Goal: Task Accomplishment & Management: Use online tool/utility

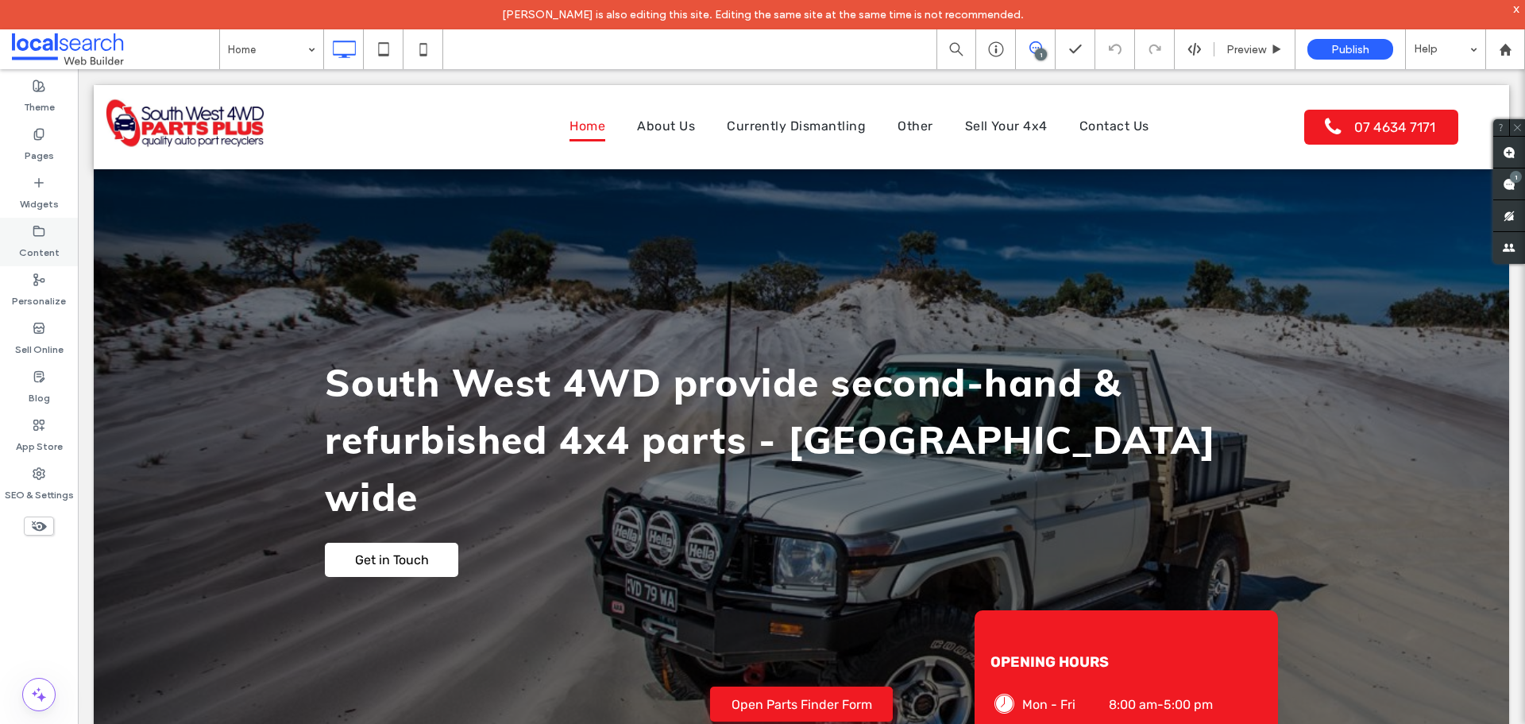
click at [45, 237] on label "Content" at bounding box center [39, 248] width 41 height 22
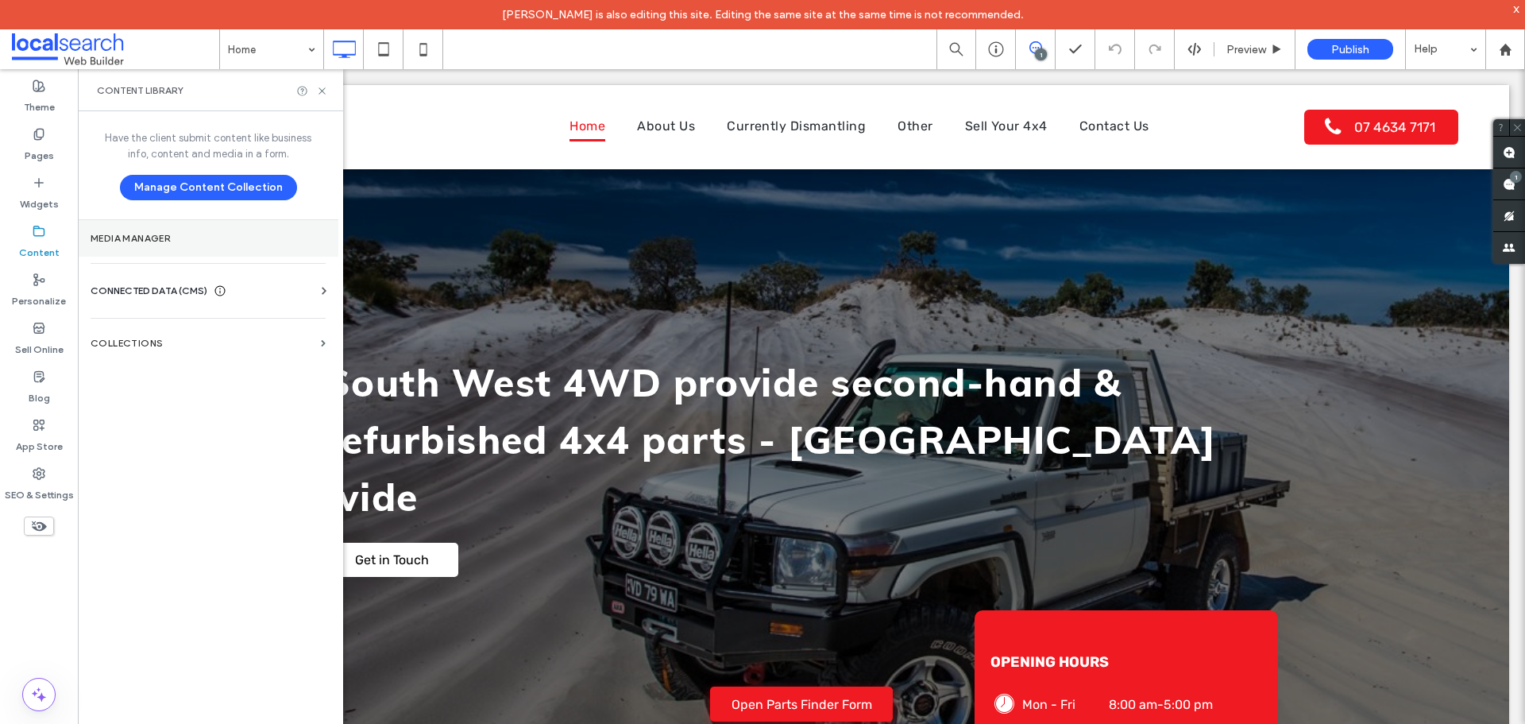
click at [180, 233] on label "Media Manager" at bounding box center [208, 238] width 235 height 11
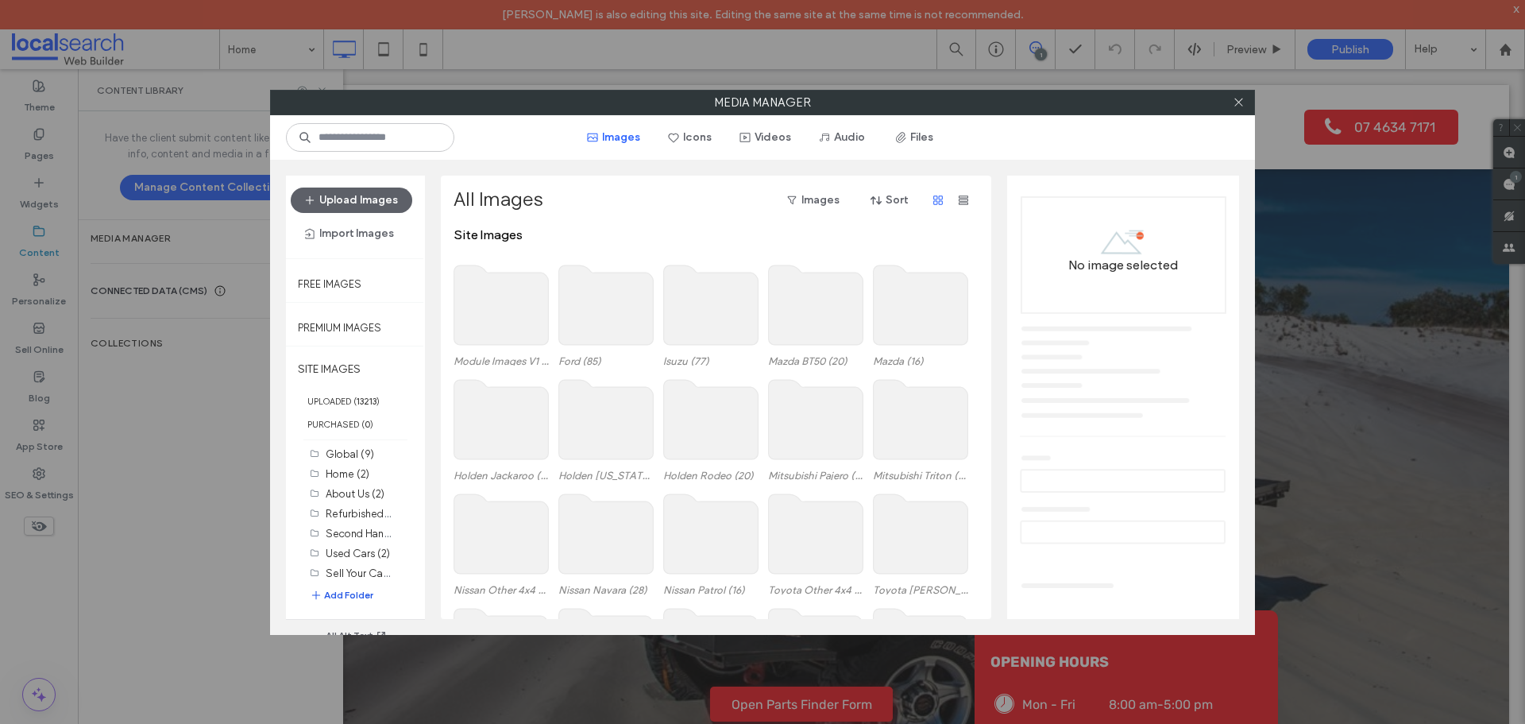
click at [351, 598] on button "Add Folder" at bounding box center [342, 595] width 64 height 16
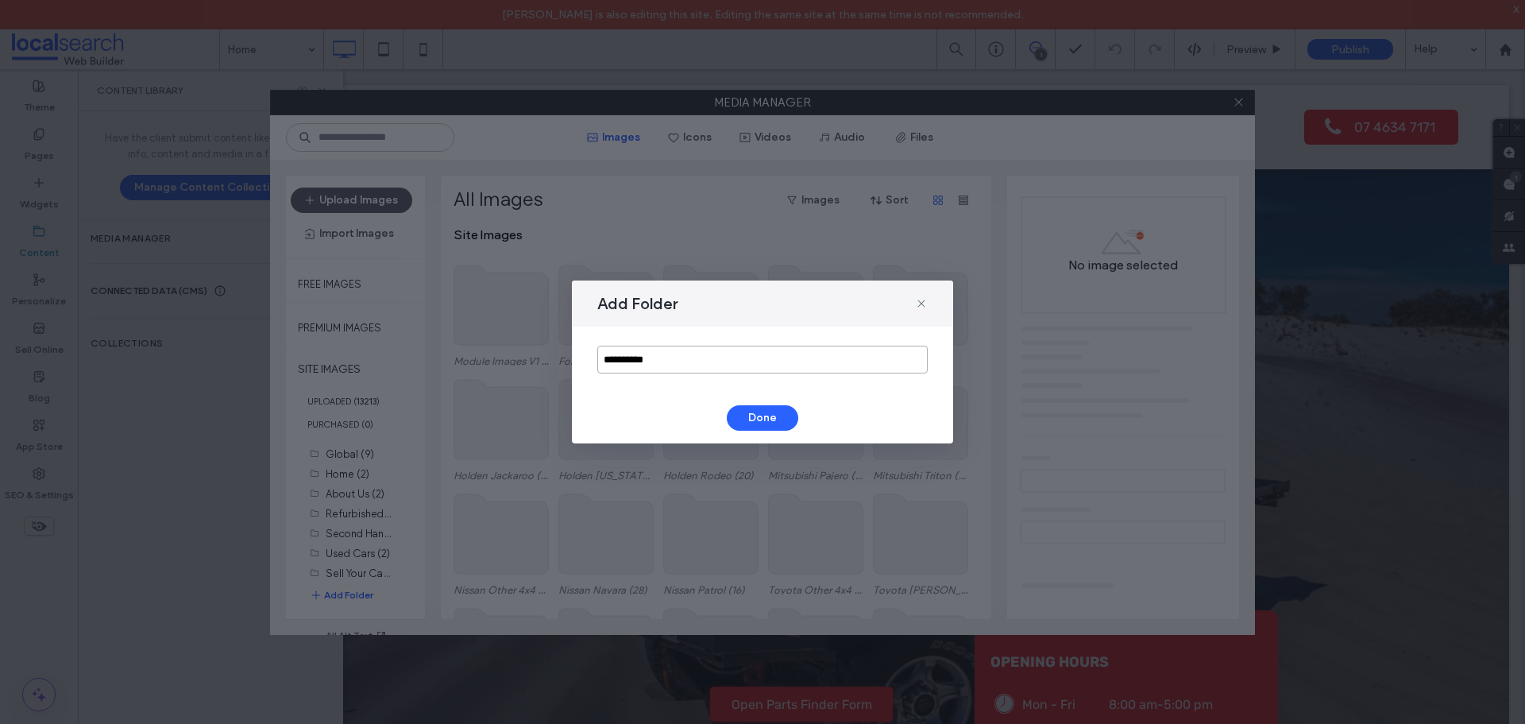
click at [681, 355] on input "**********" at bounding box center [762, 360] width 330 height 28
click at [690, 350] on input "**********" at bounding box center [762, 360] width 330 height 28
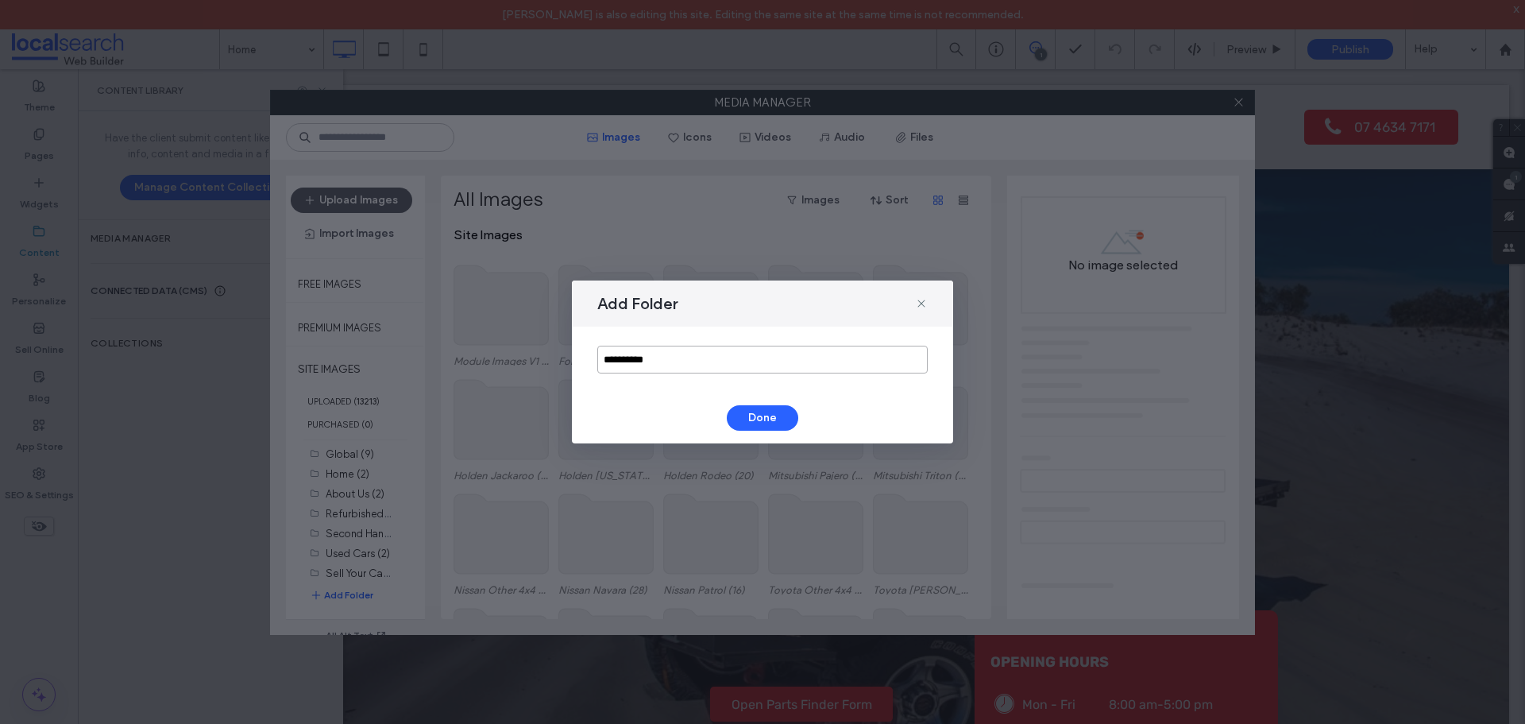
click at [690, 350] on input "**********" at bounding box center [762, 360] width 330 height 28
type input "******"
click at [767, 415] on button "Done" at bounding box center [762, 417] width 71 height 25
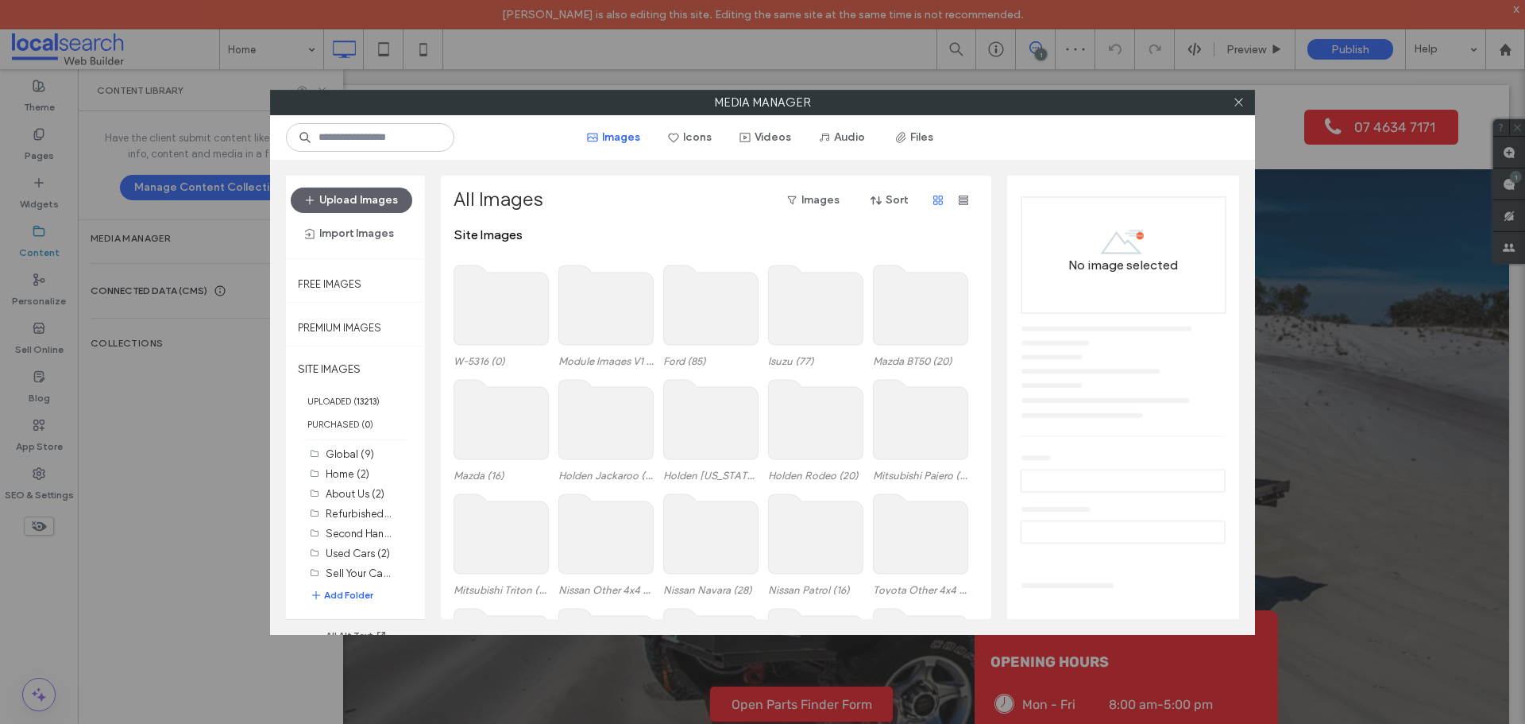
click at [502, 315] on use at bounding box center [501, 304] width 95 height 79
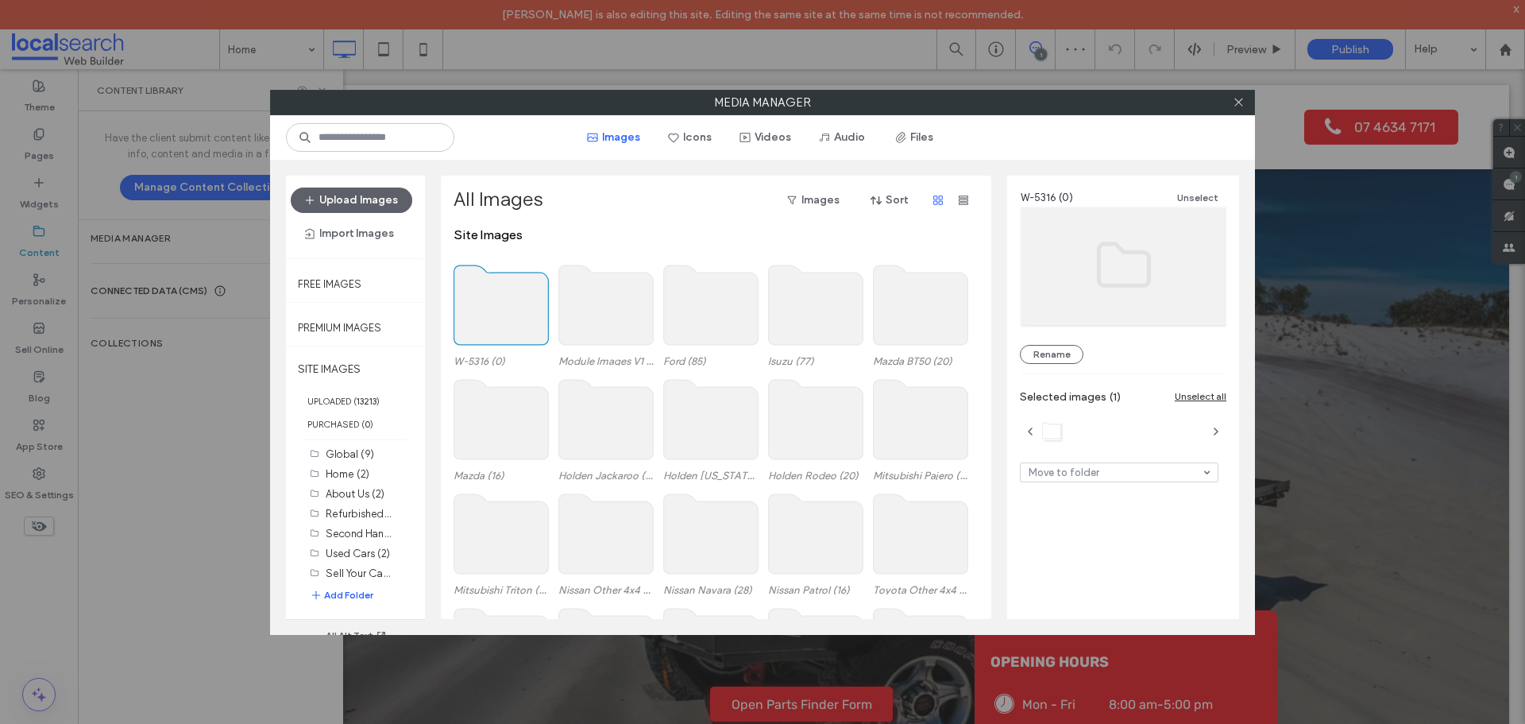
click at [502, 315] on use at bounding box center [501, 304] width 95 height 79
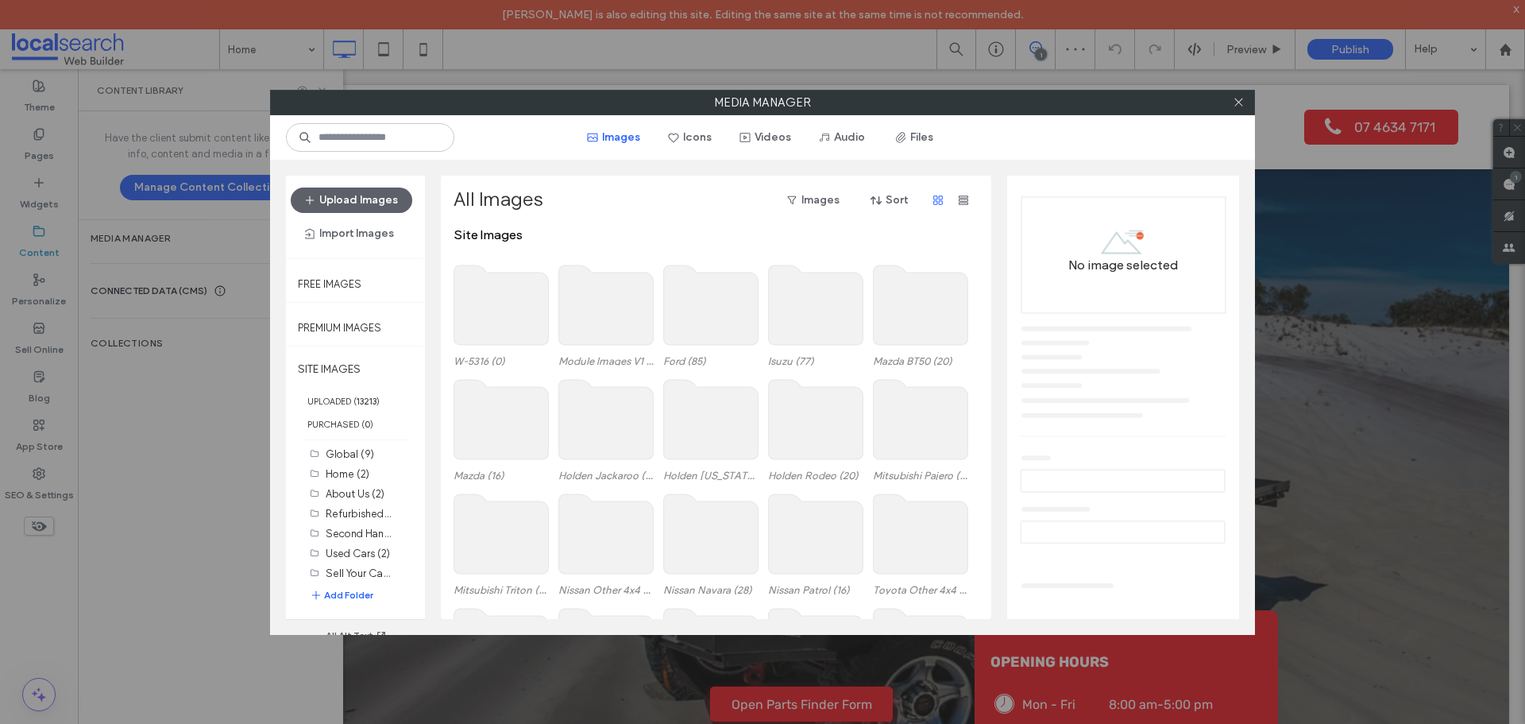
click at [502, 315] on use at bounding box center [501, 304] width 95 height 79
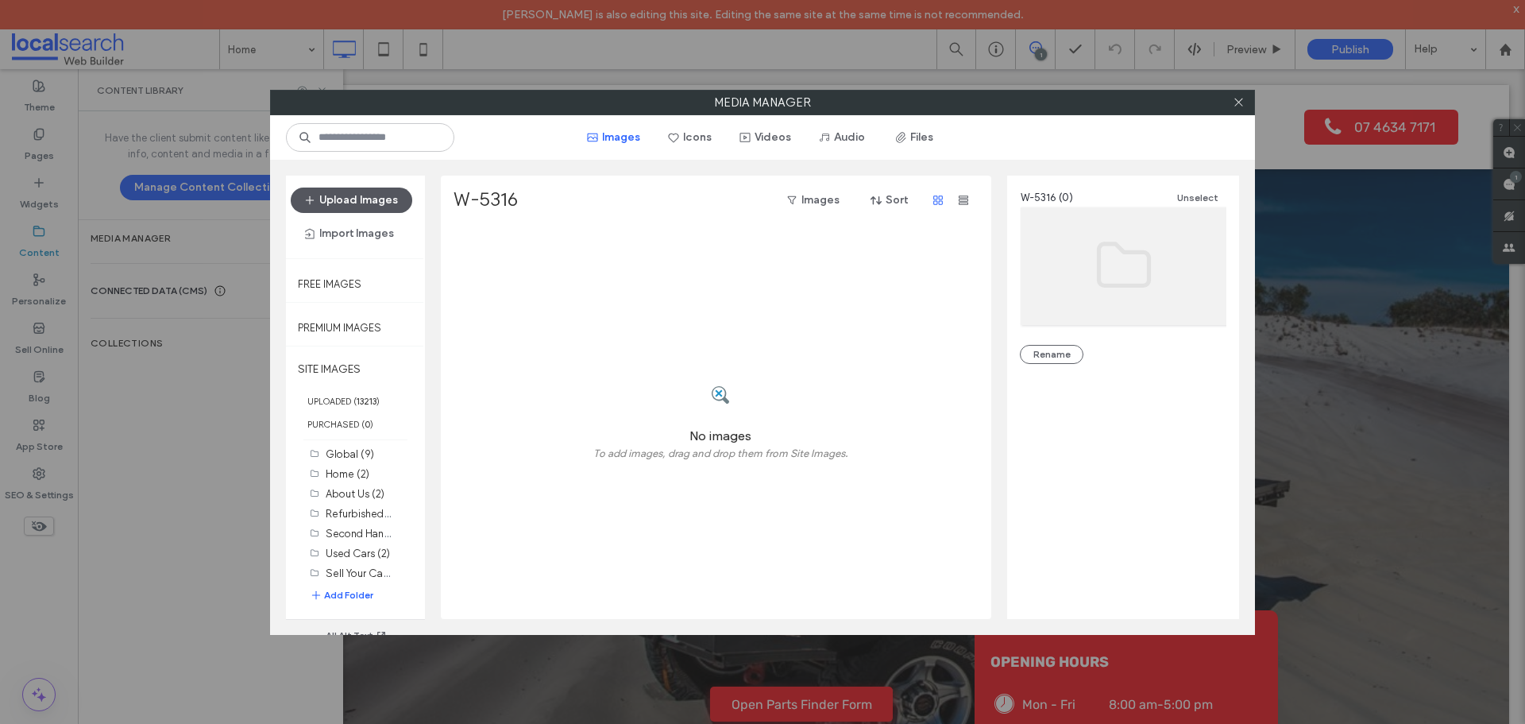
click at [379, 197] on button "Upload Images" at bounding box center [352, 199] width 122 height 25
click at [363, 197] on button "Upload Images" at bounding box center [352, 199] width 122 height 25
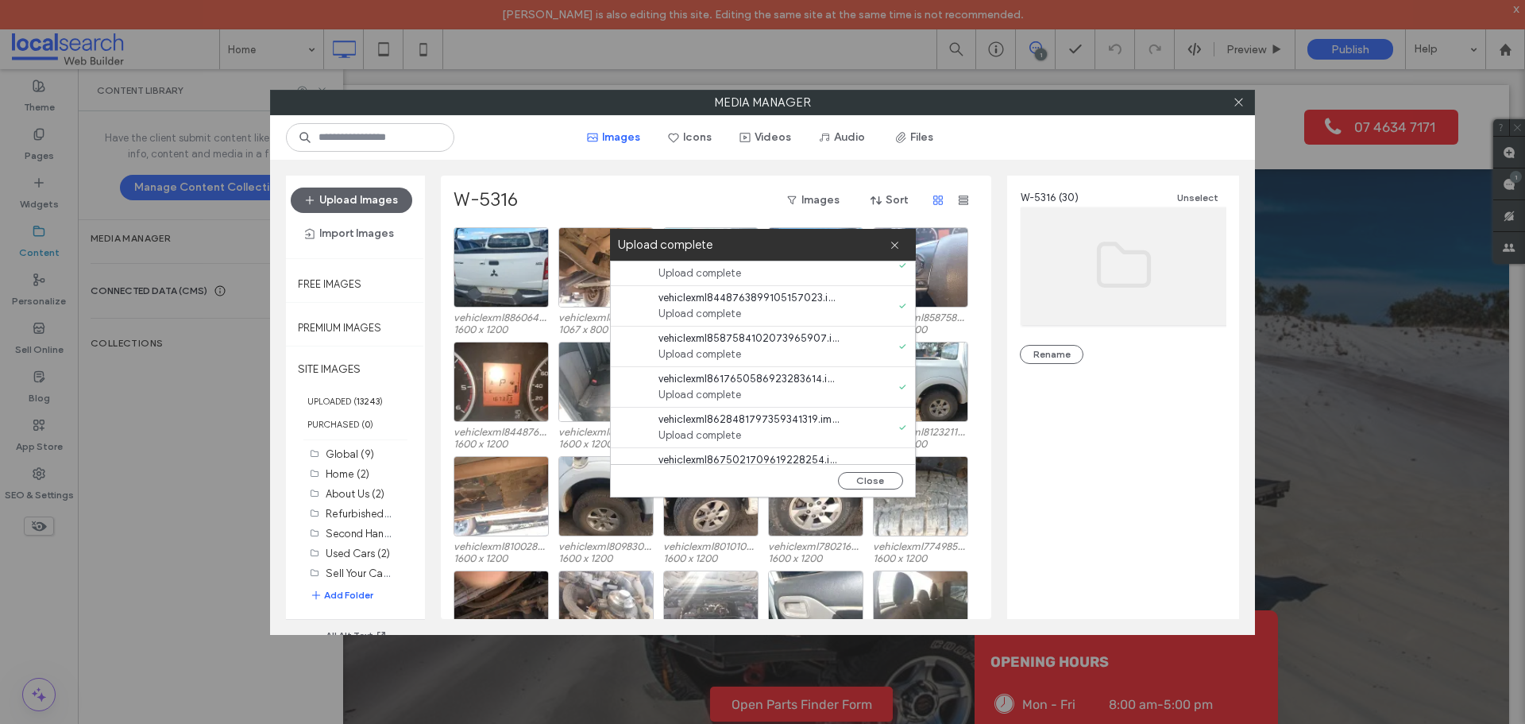
scroll to position [1013, 0]
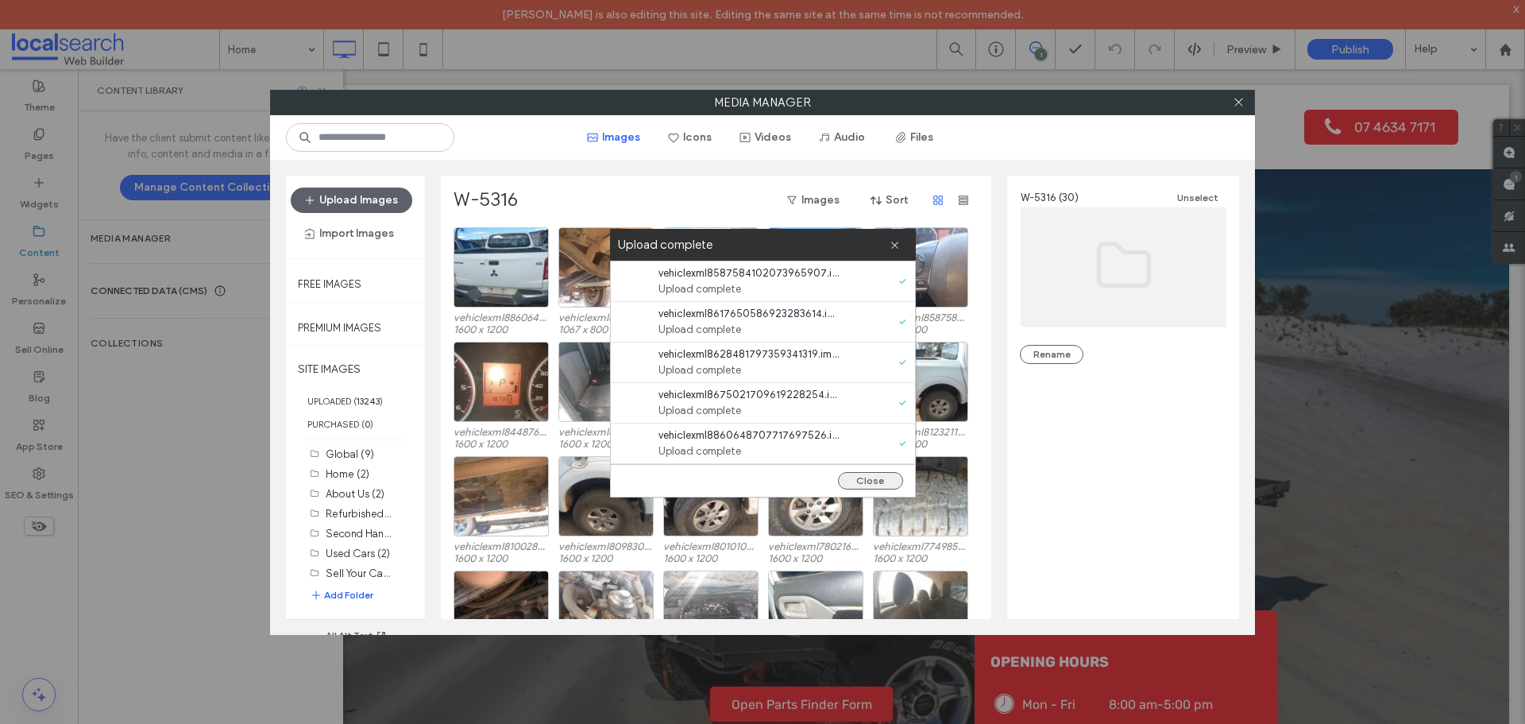
click at [849, 476] on button "Close" at bounding box center [870, 480] width 65 height 17
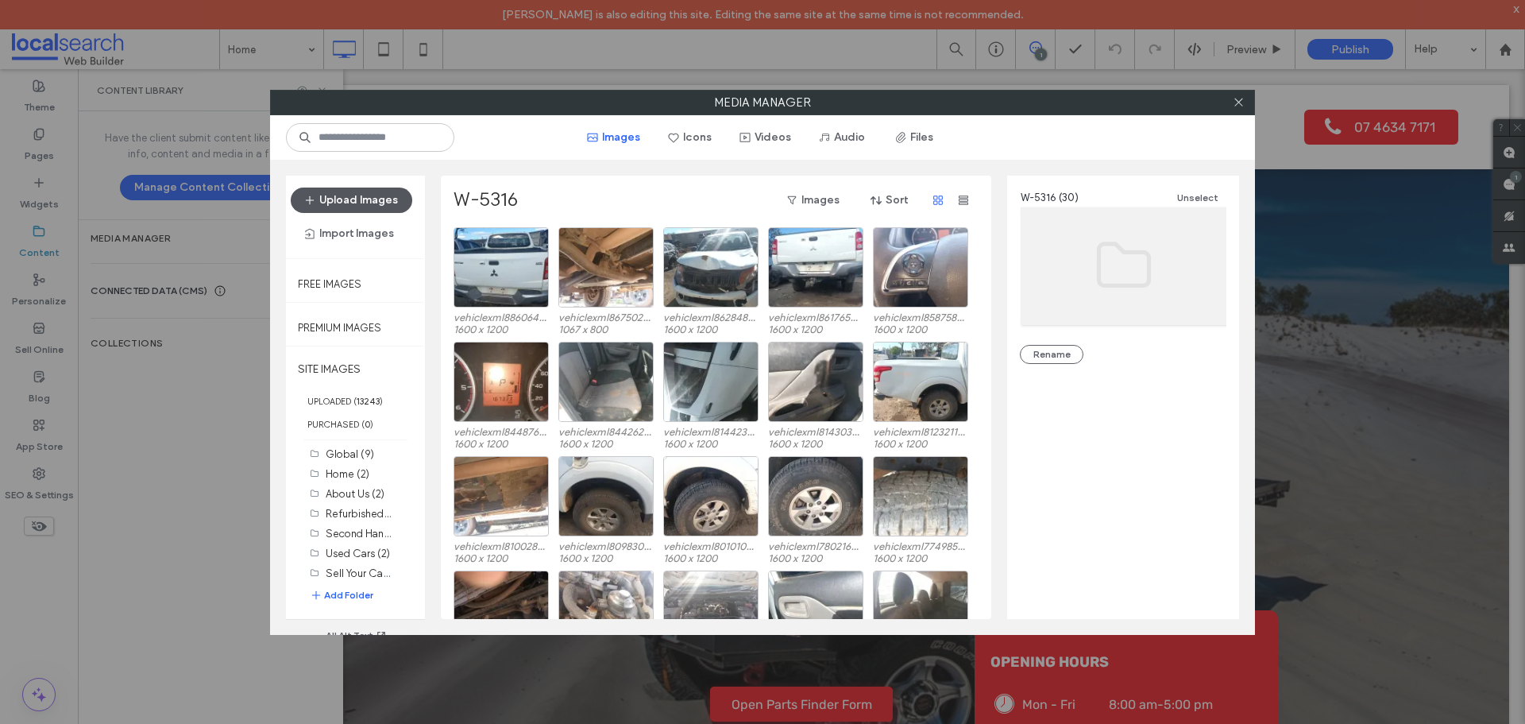
click at [384, 202] on button "Upload Images" at bounding box center [352, 199] width 122 height 25
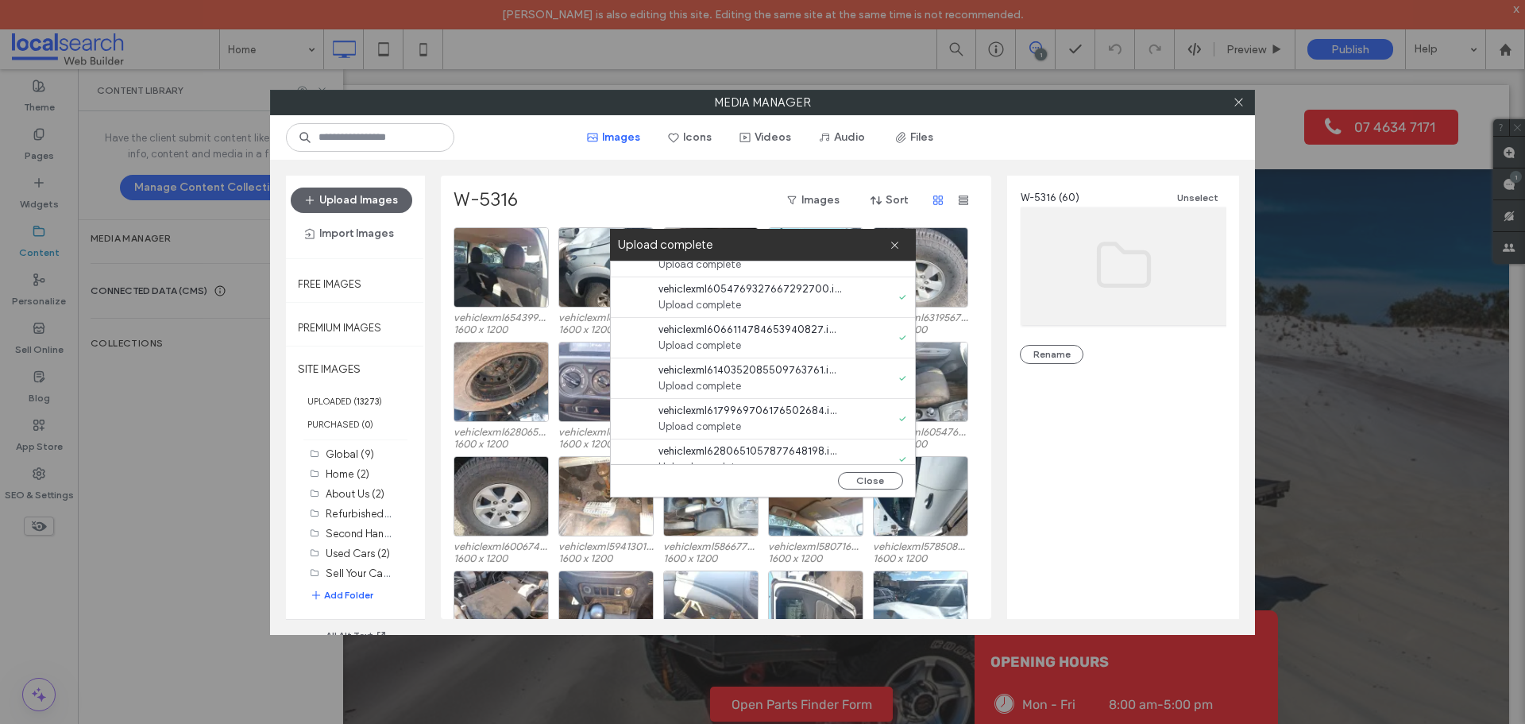
scroll to position [1013, 0]
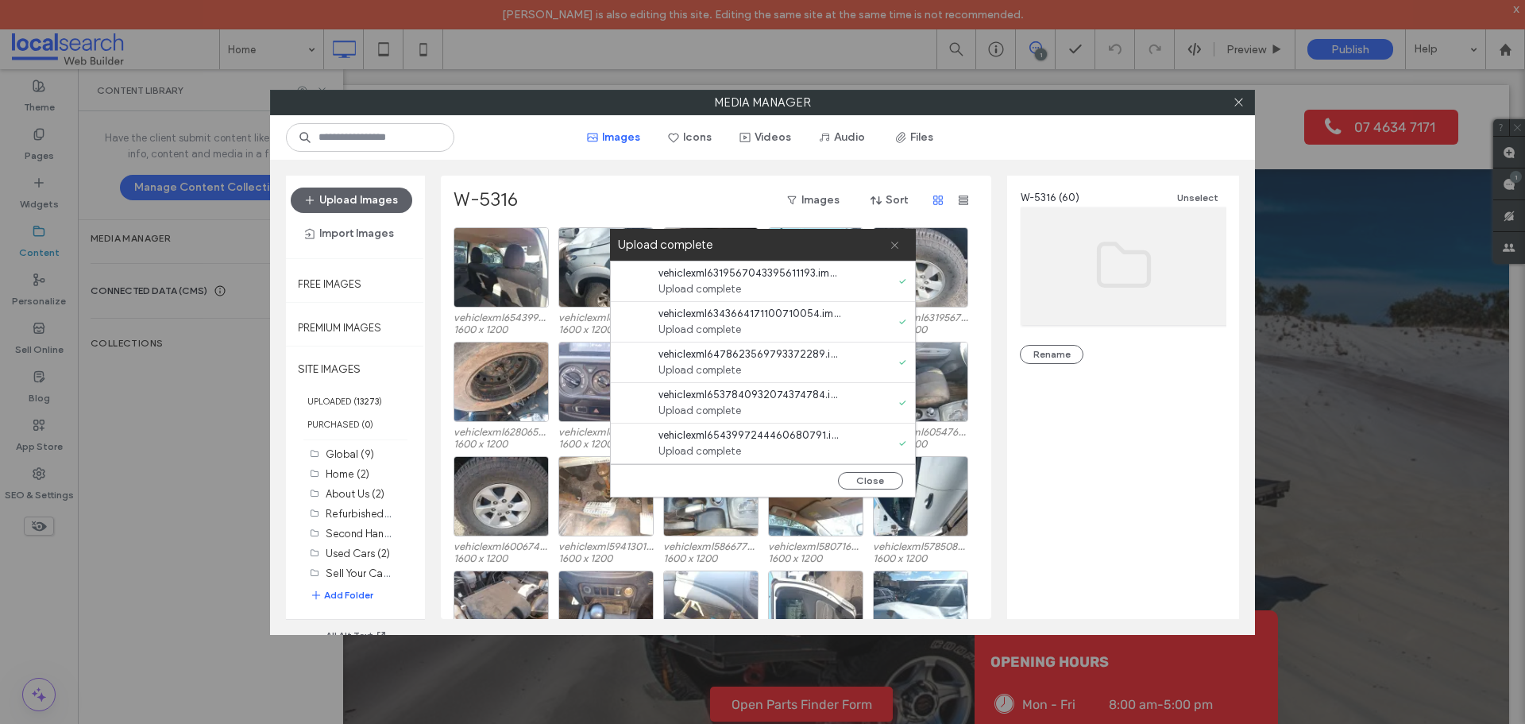
click at [890, 245] on icon at bounding box center [895, 245] width 10 height 10
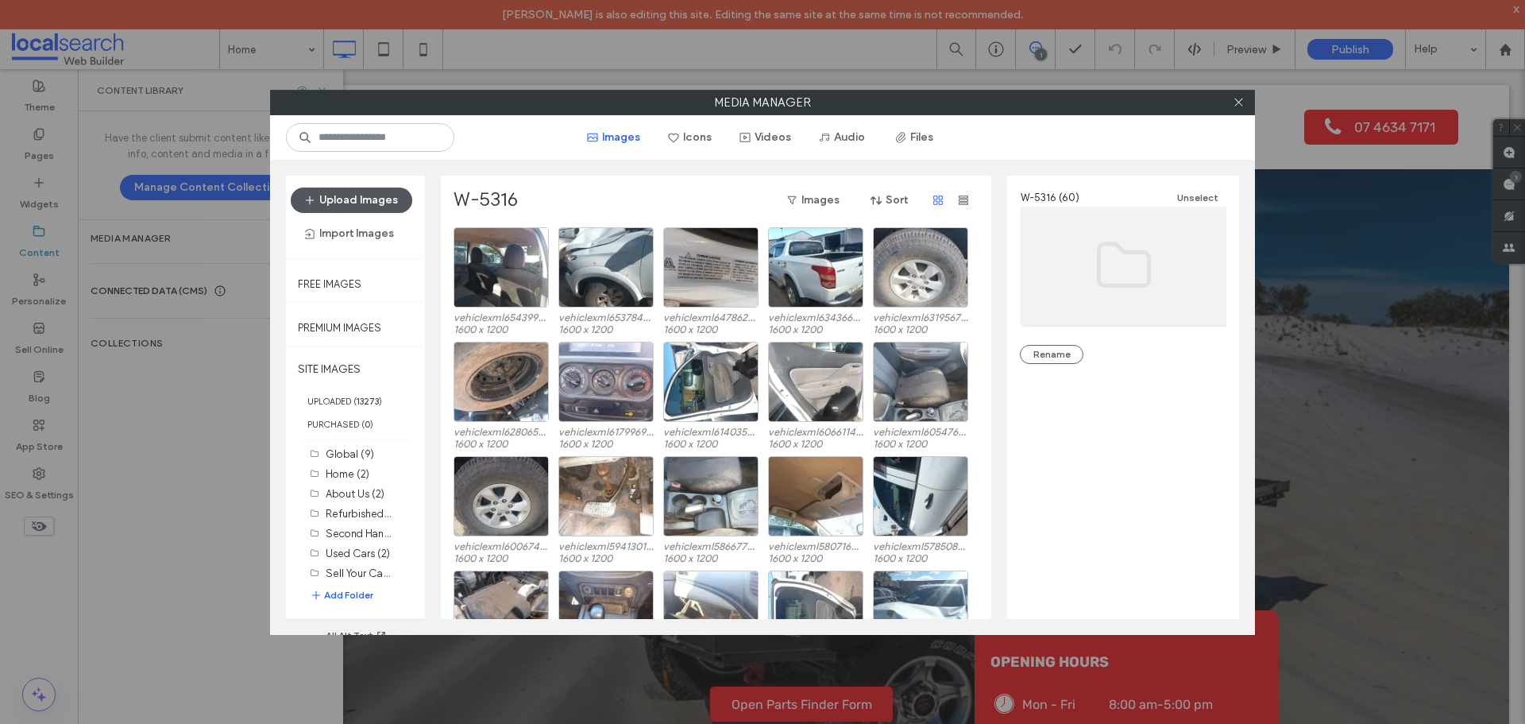
click at [360, 196] on button "Upload Images" at bounding box center [352, 199] width 122 height 25
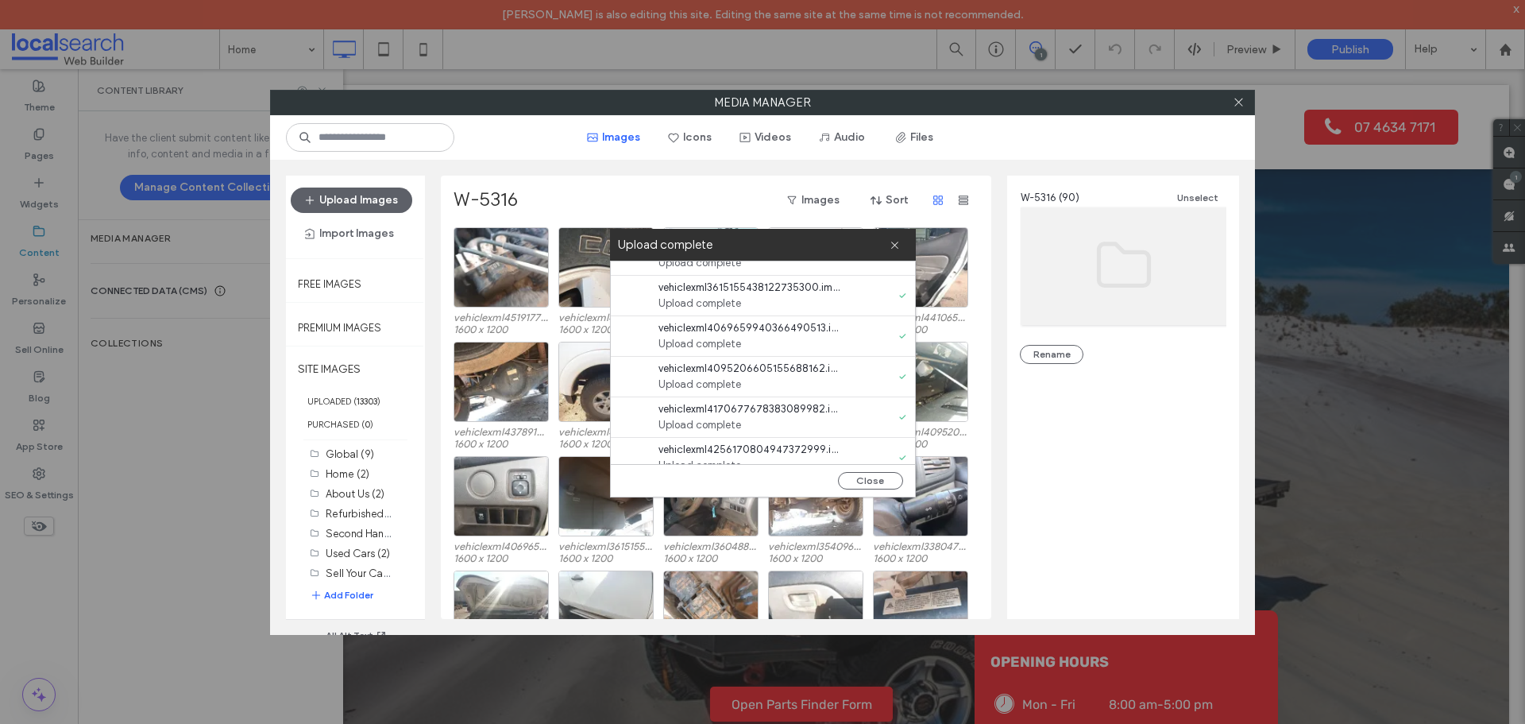
scroll to position [1013, 0]
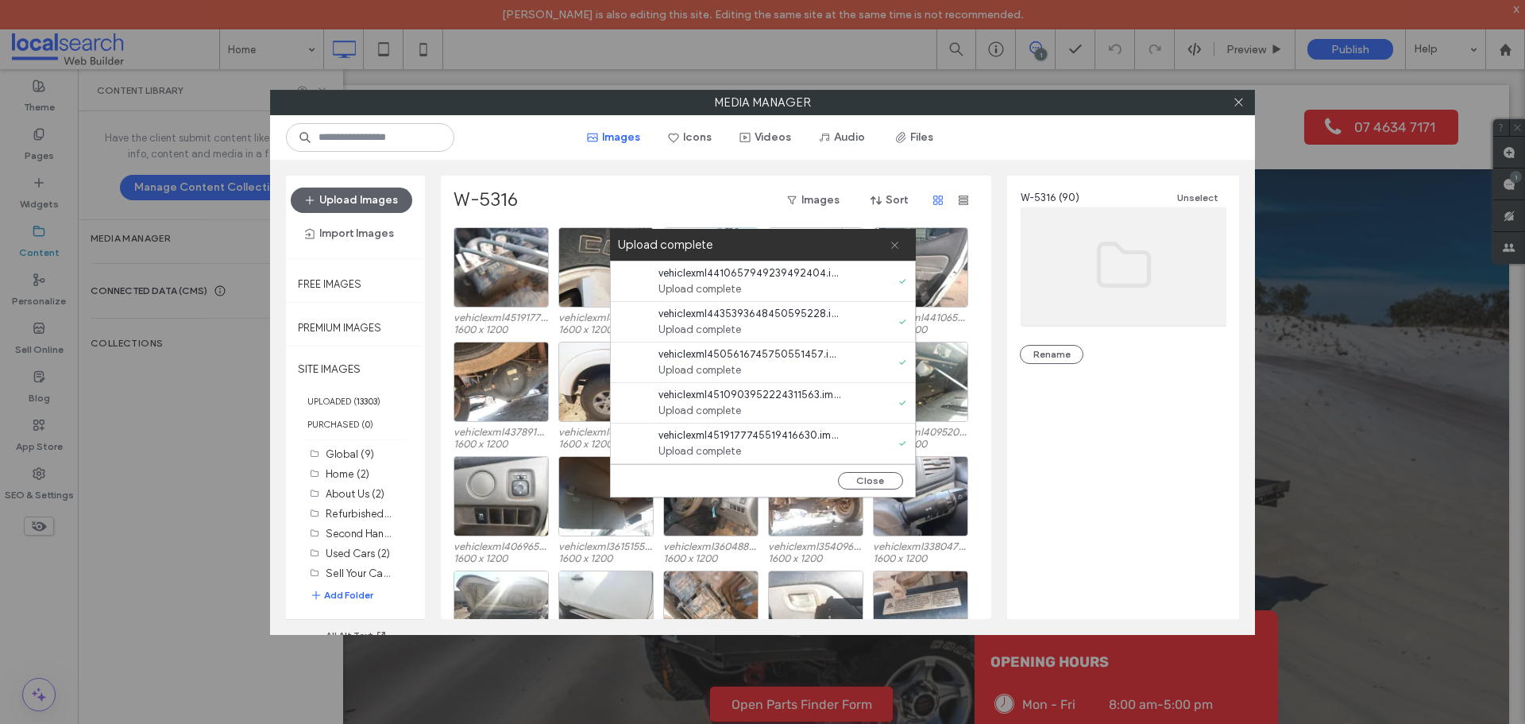
click at [898, 245] on icon at bounding box center [895, 245] width 10 height 10
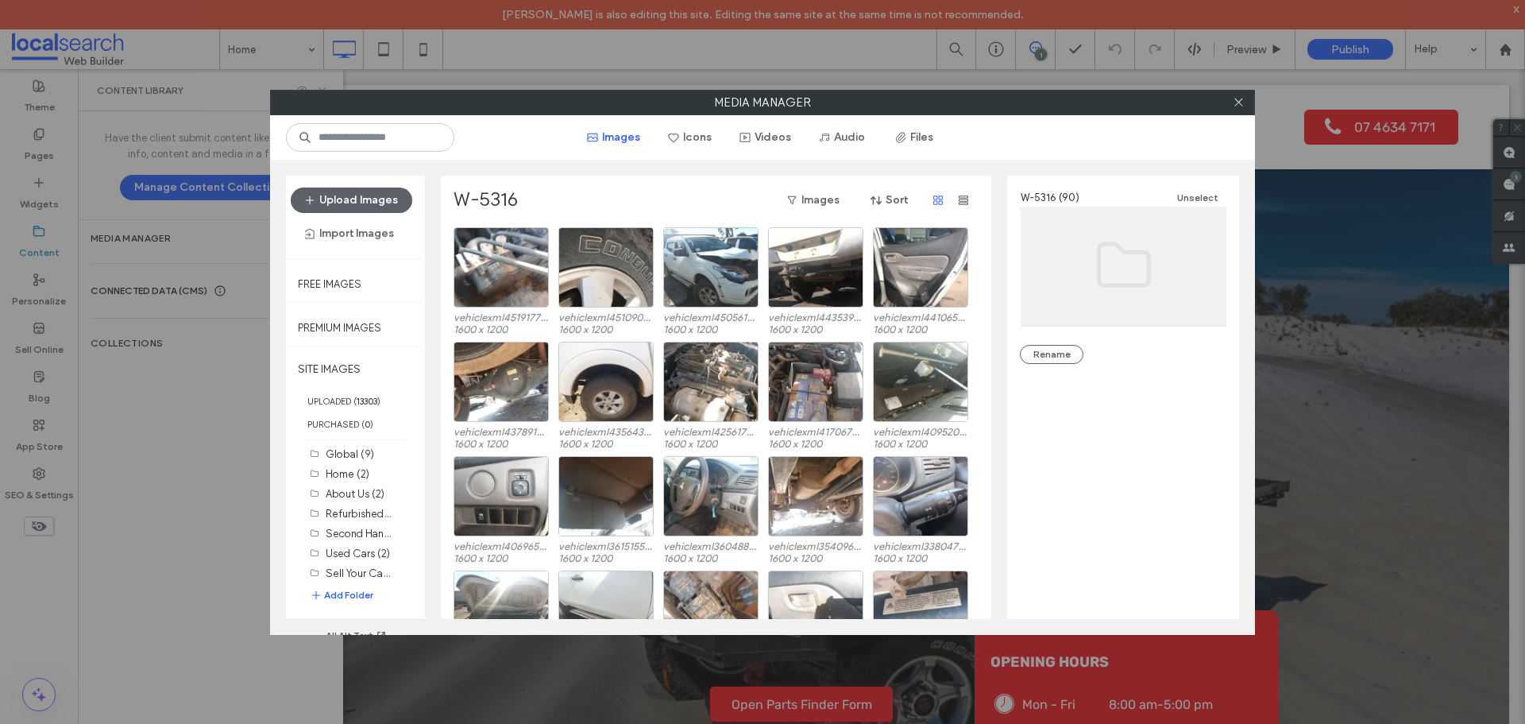
scroll to position [0, 0]
click at [368, 192] on button "Upload Images" at bounding box center [352, 199] width 122 height 25
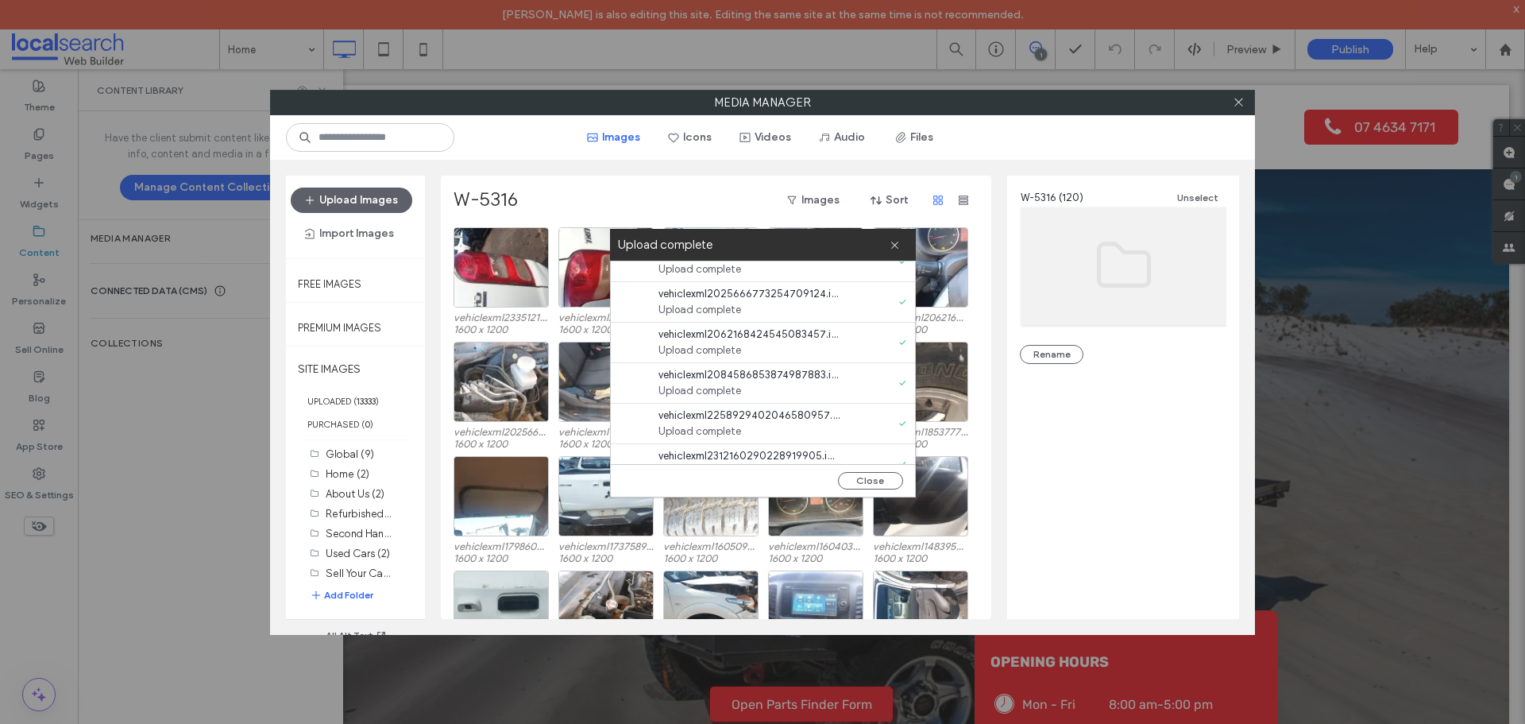
scroll to position [1013, 0]
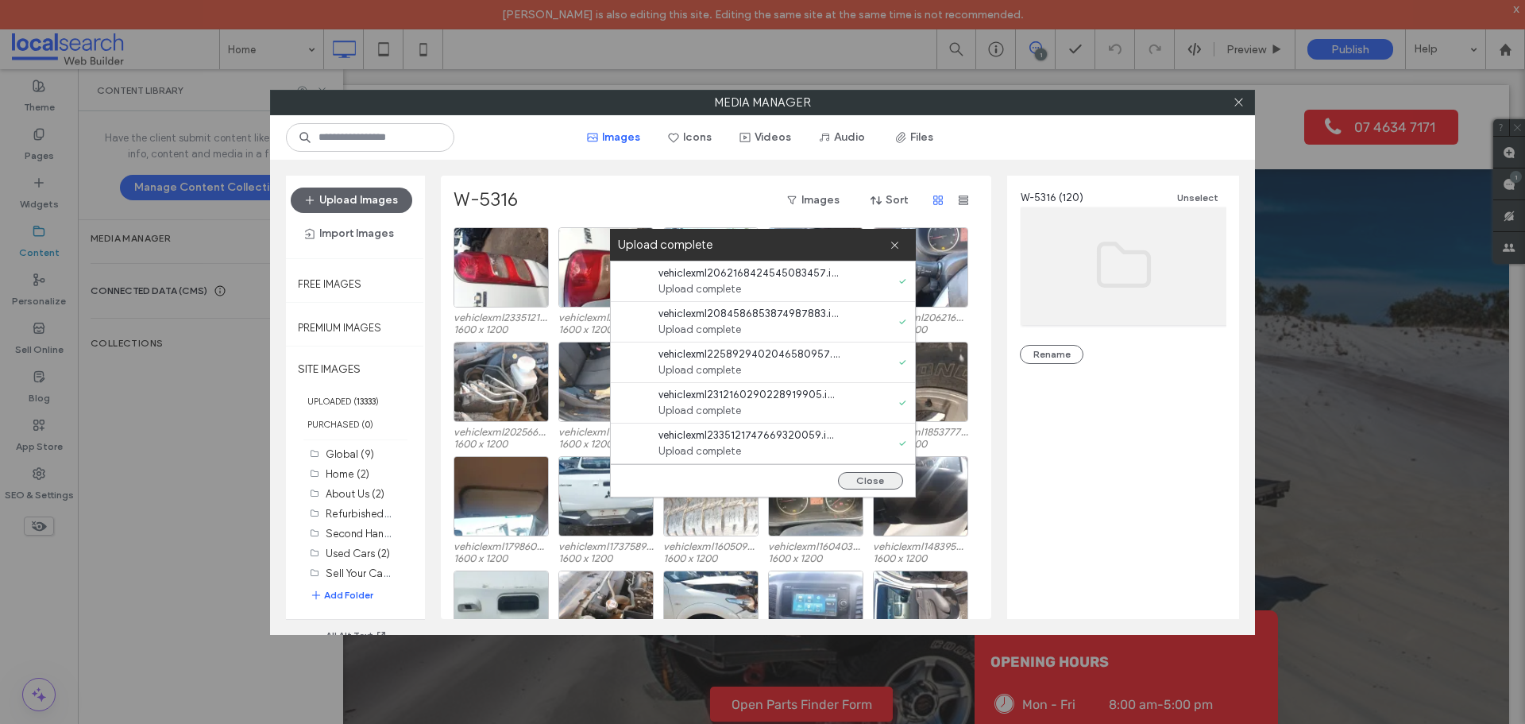
click at [876, 475] on button "Close" at bounding box center [870, 480] width 65 height 17
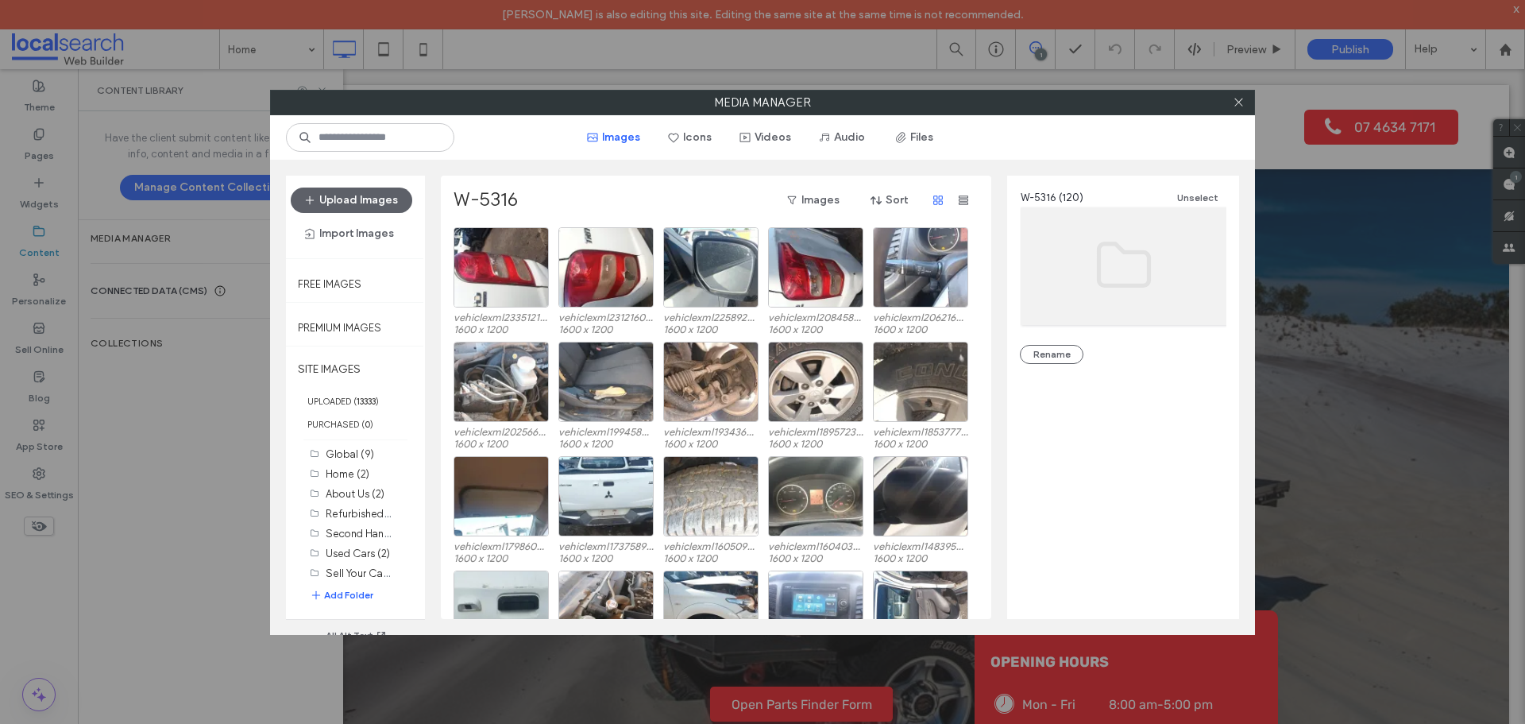
scroll to position [0, 0]
click at [356, 203] on button "Upload Images" at bounding box center [352, 199] width 122 height 25
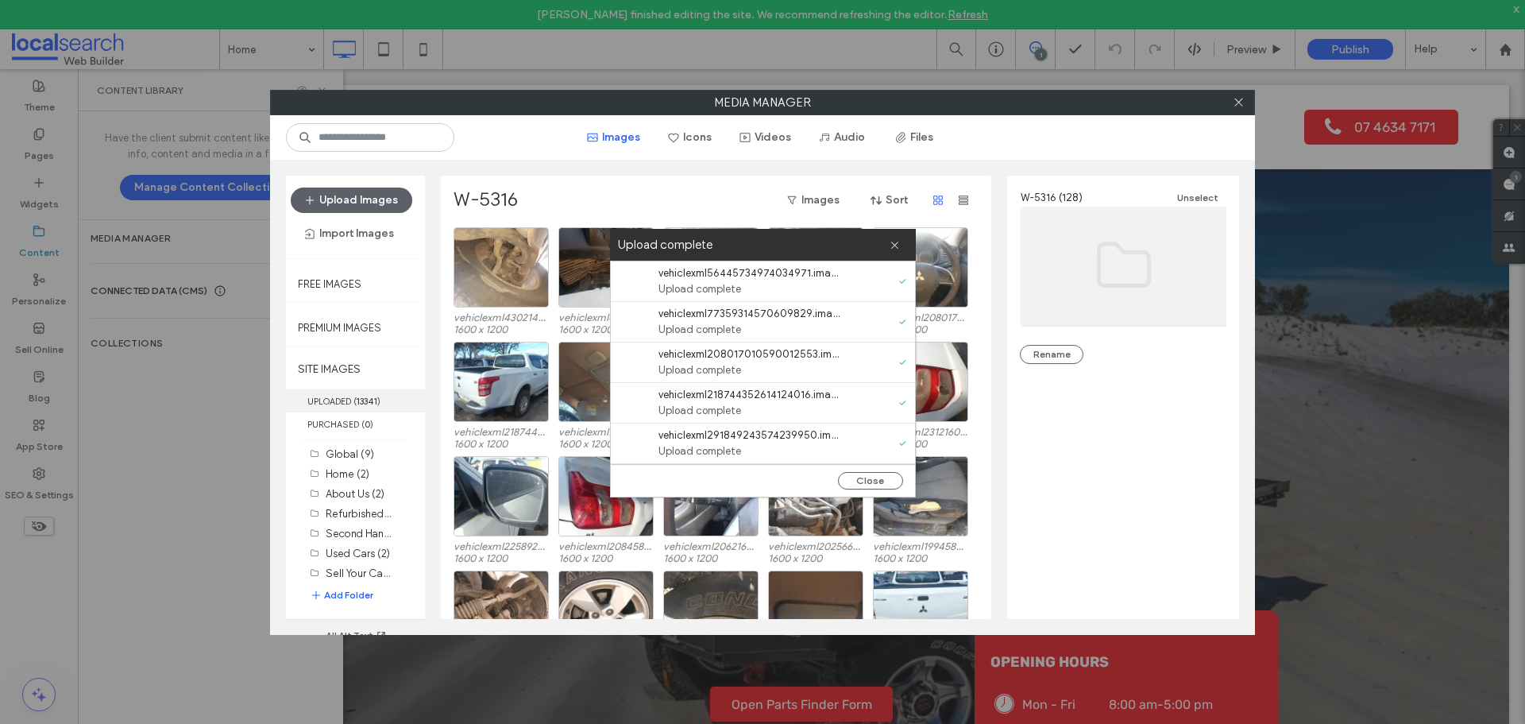
click at [377, 400] on b "13341" at bounding box center [367, 401] width 21 height 11
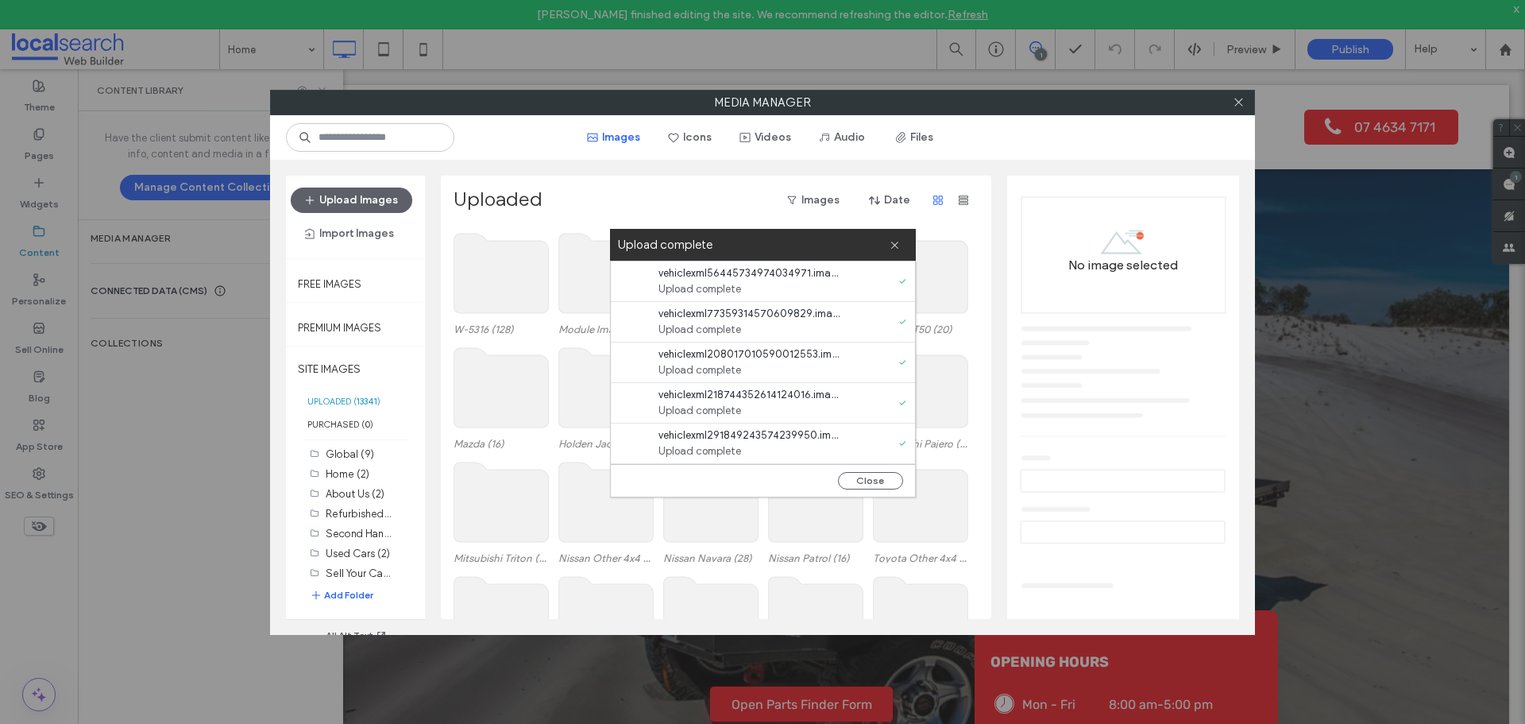
click at [895, 244] on icon at bounding box center [895, 245] width 10 height 10
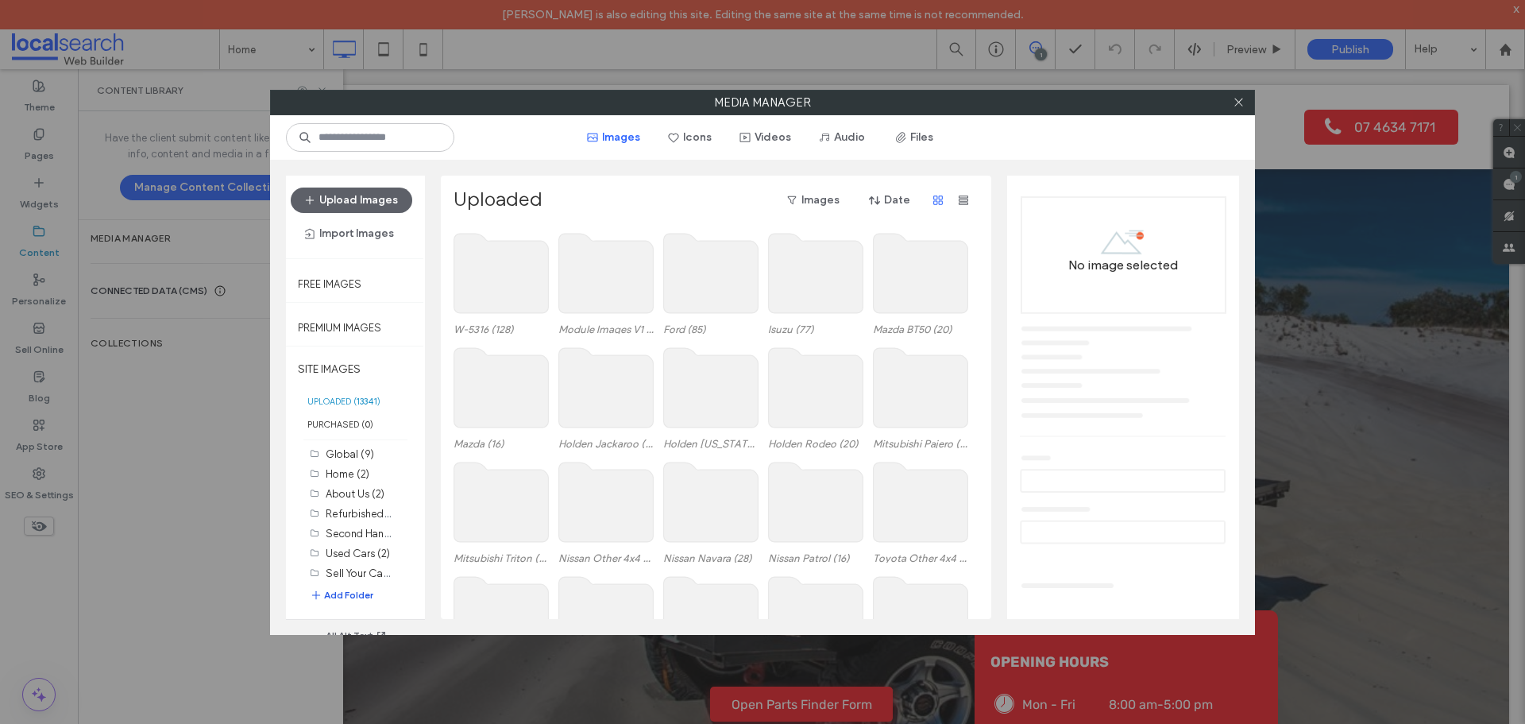
click at [359, 597] on button "Add Folder" at bounding box center [342, 595] width 64 height 16
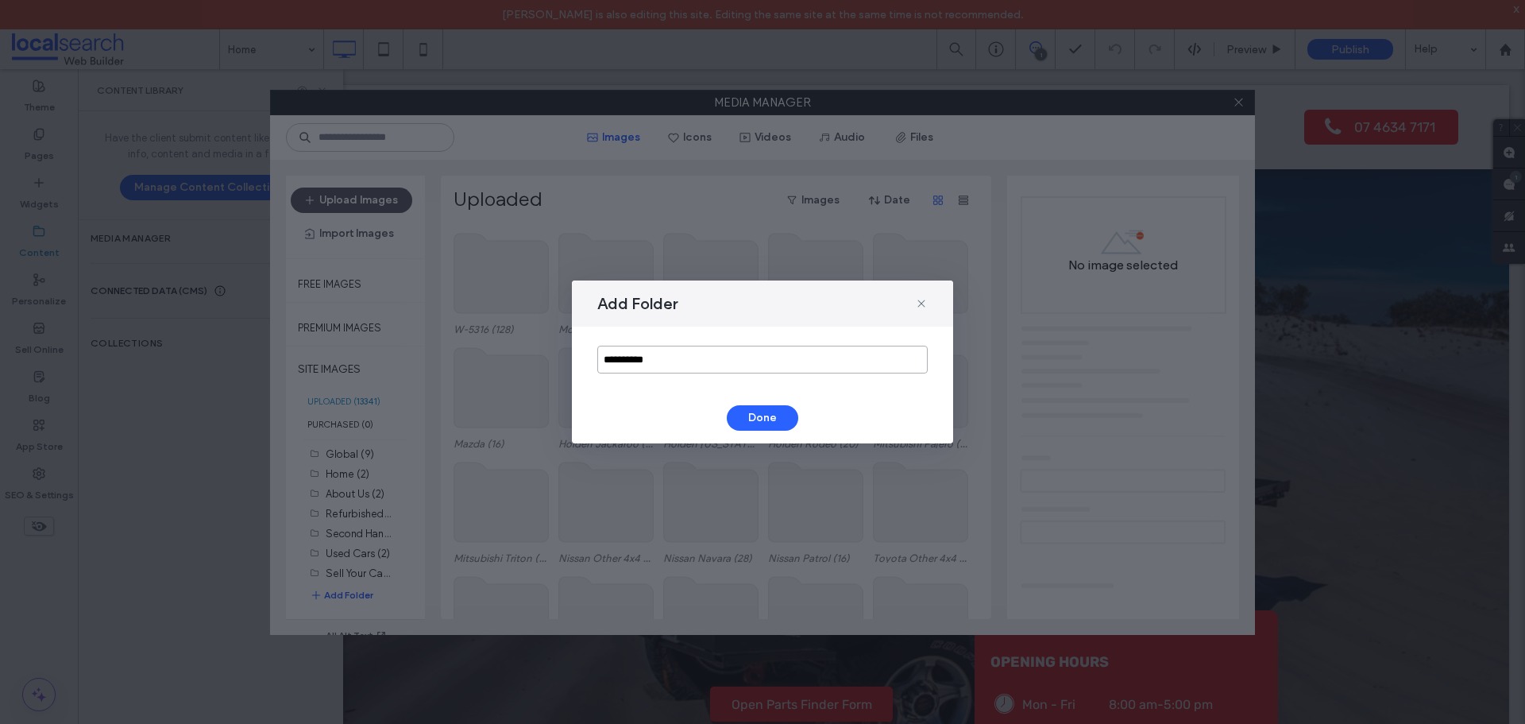
click at [691, 367] on input "**********" at bounding box center [762, 360] width 330 height 28
type input "******"
click at [761, 416] on button "Done" at bounding box center [762, 417] width 71 height 25
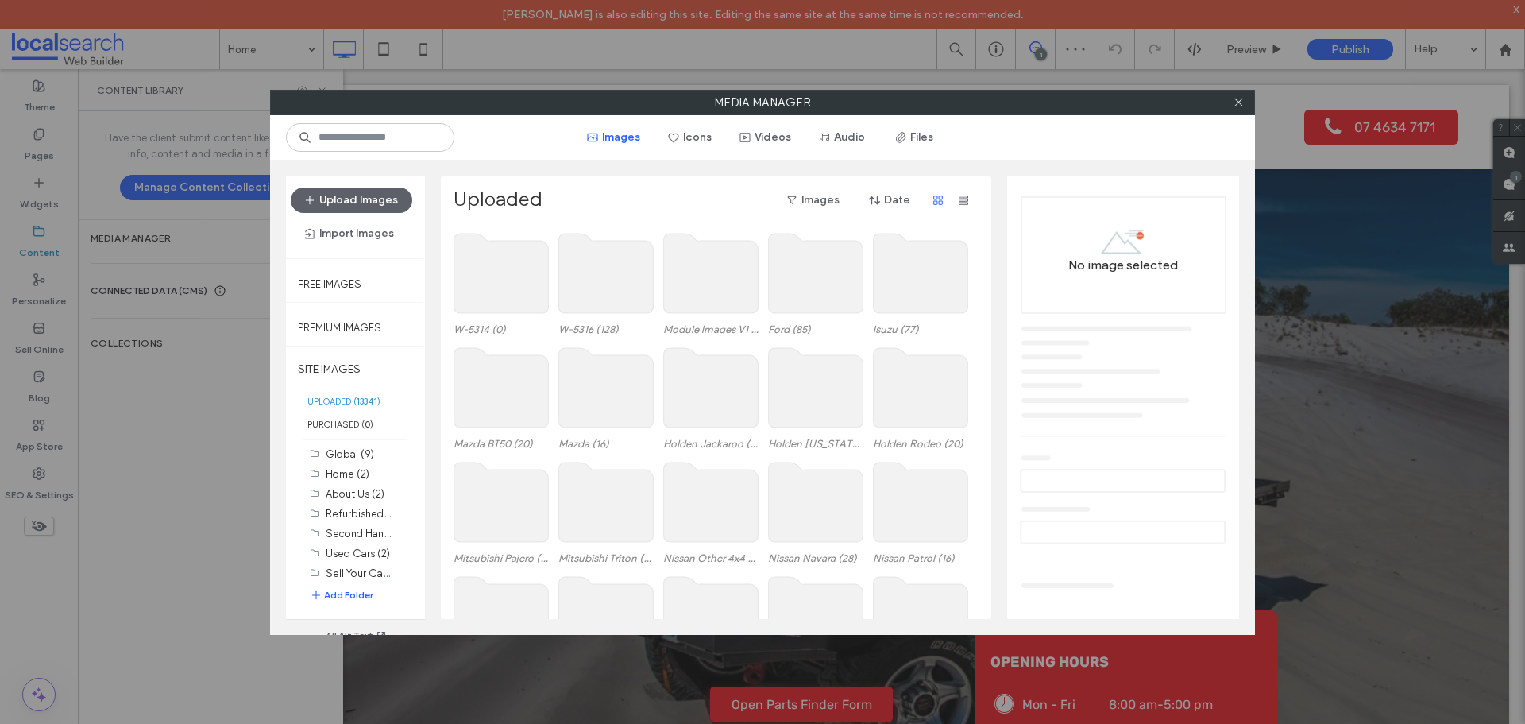
click at [478, 261] on use at bounding box center [501, 273] width 95 height 79
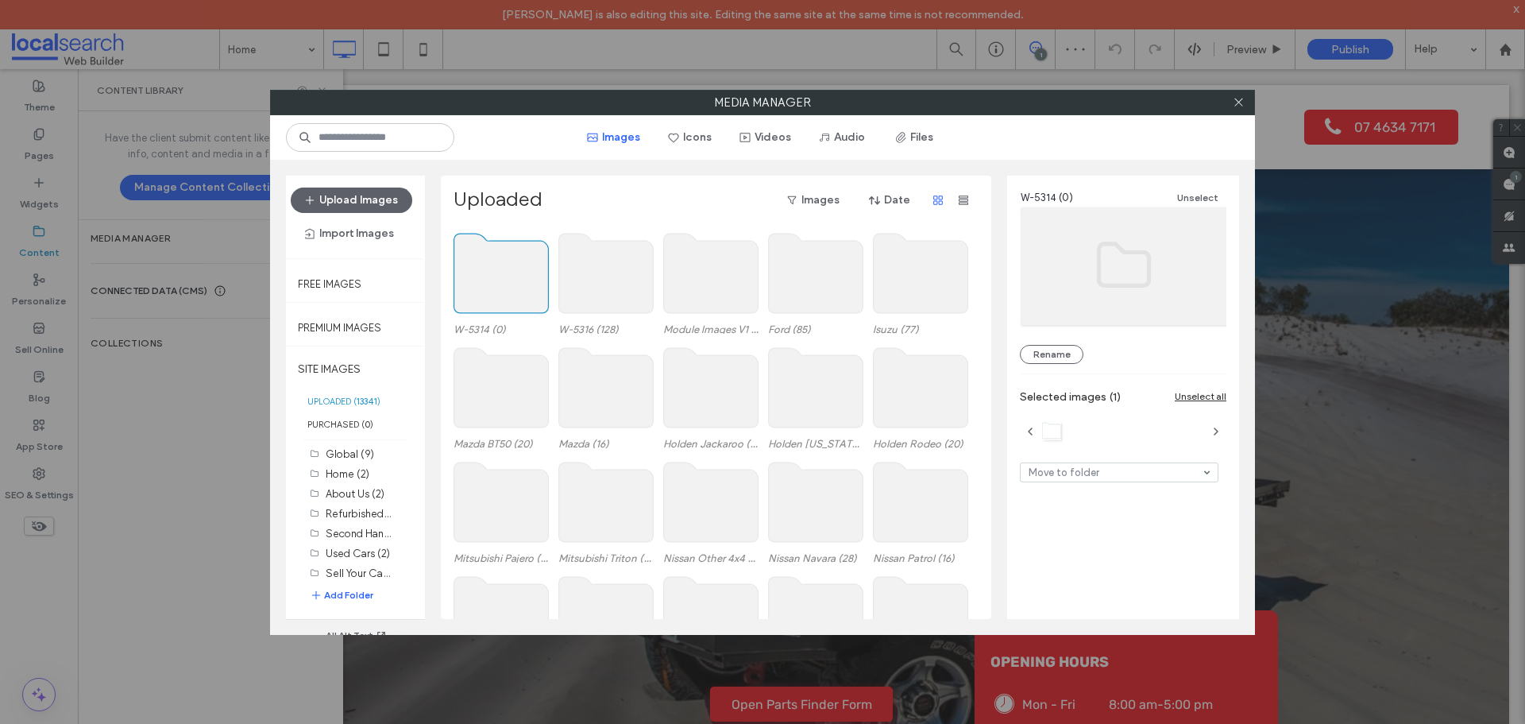
click at [478, 261] on use at bounding box center [501, 273] width 95 height 79
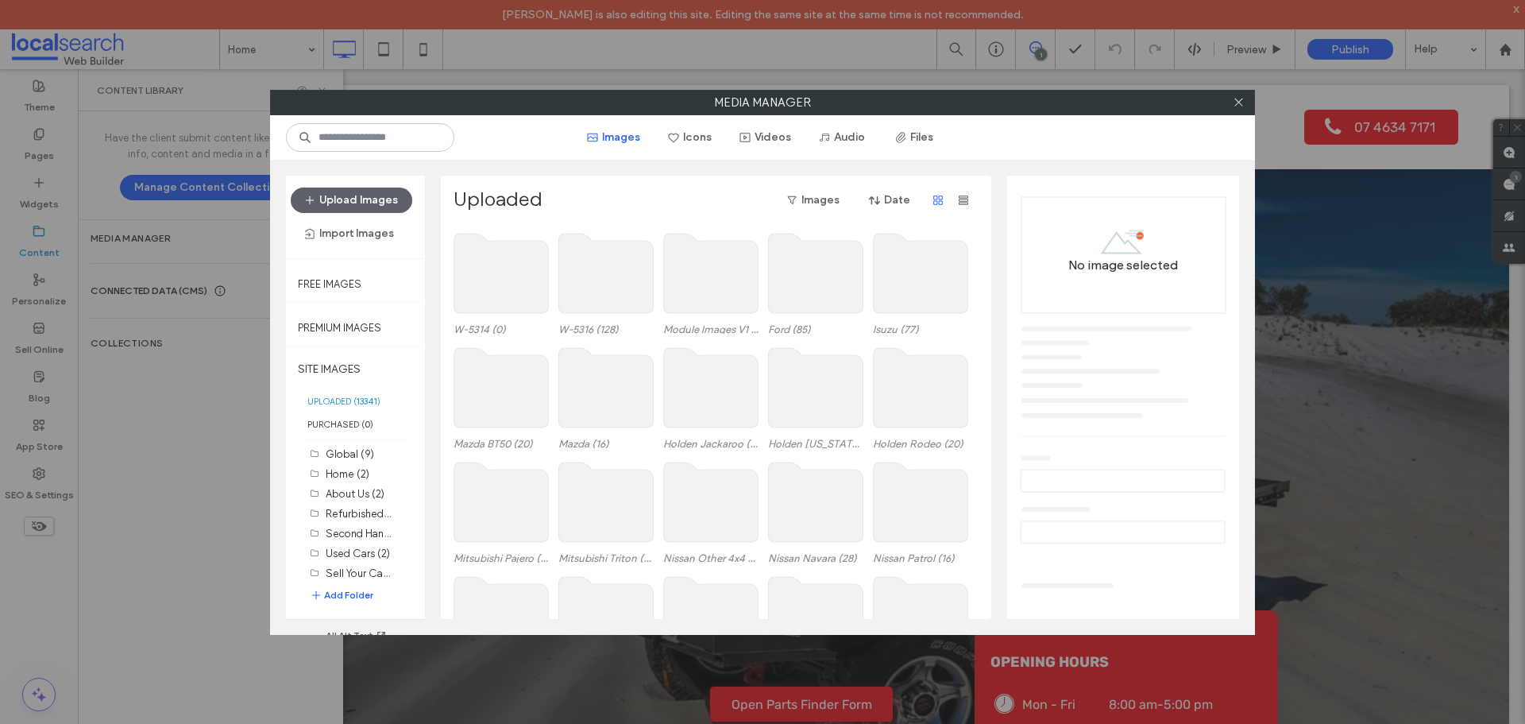
click at [485, 308] on use at bounding box center [501, 273] width 95 height 79
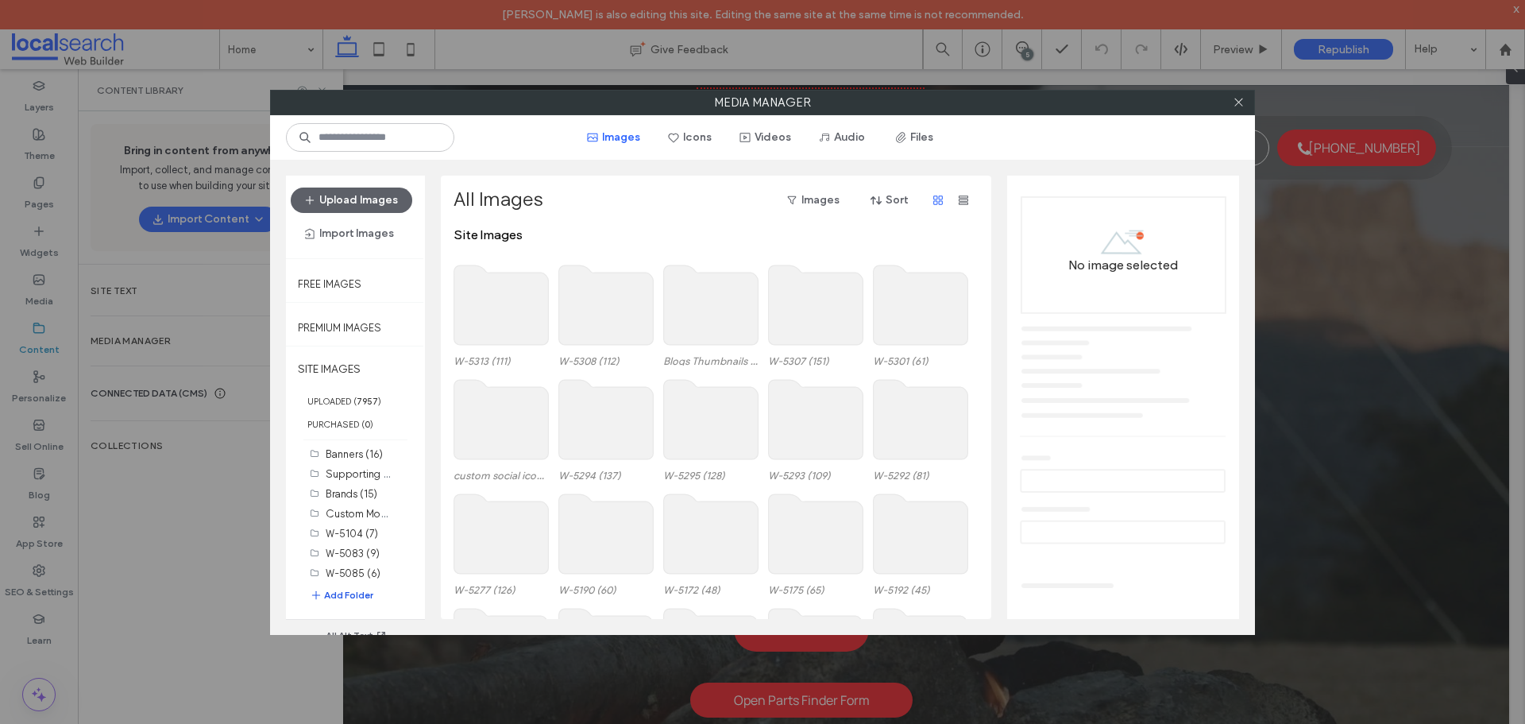
click at [359, 598] on button "Add Folder" at bounding box center [342, 595] width 64 height 16
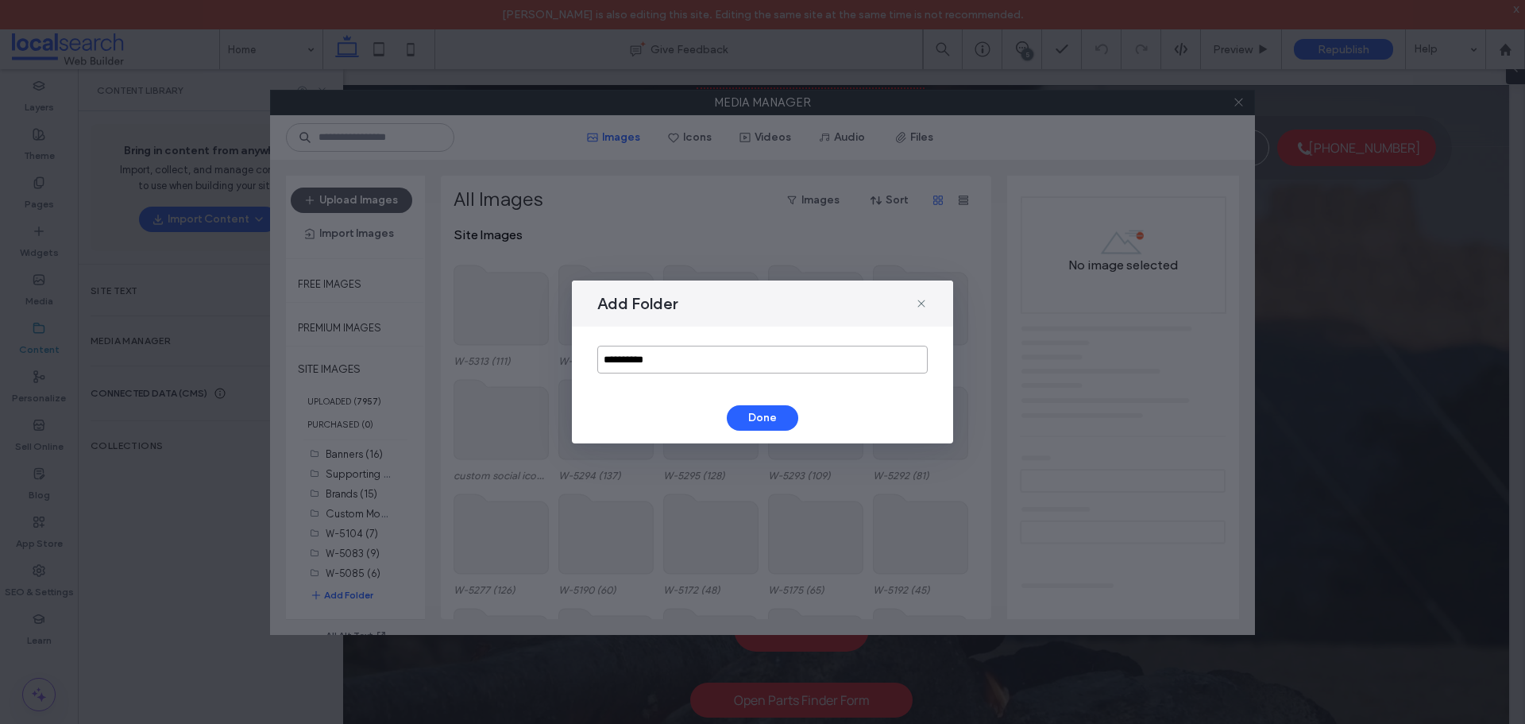
click at [670, 361] on input "**********" at bounding box center [762, 360] width 330 height 28
type input "******"
click at [788, 411] on button "Done" at bounding box center [762, 417] width 71 height 25
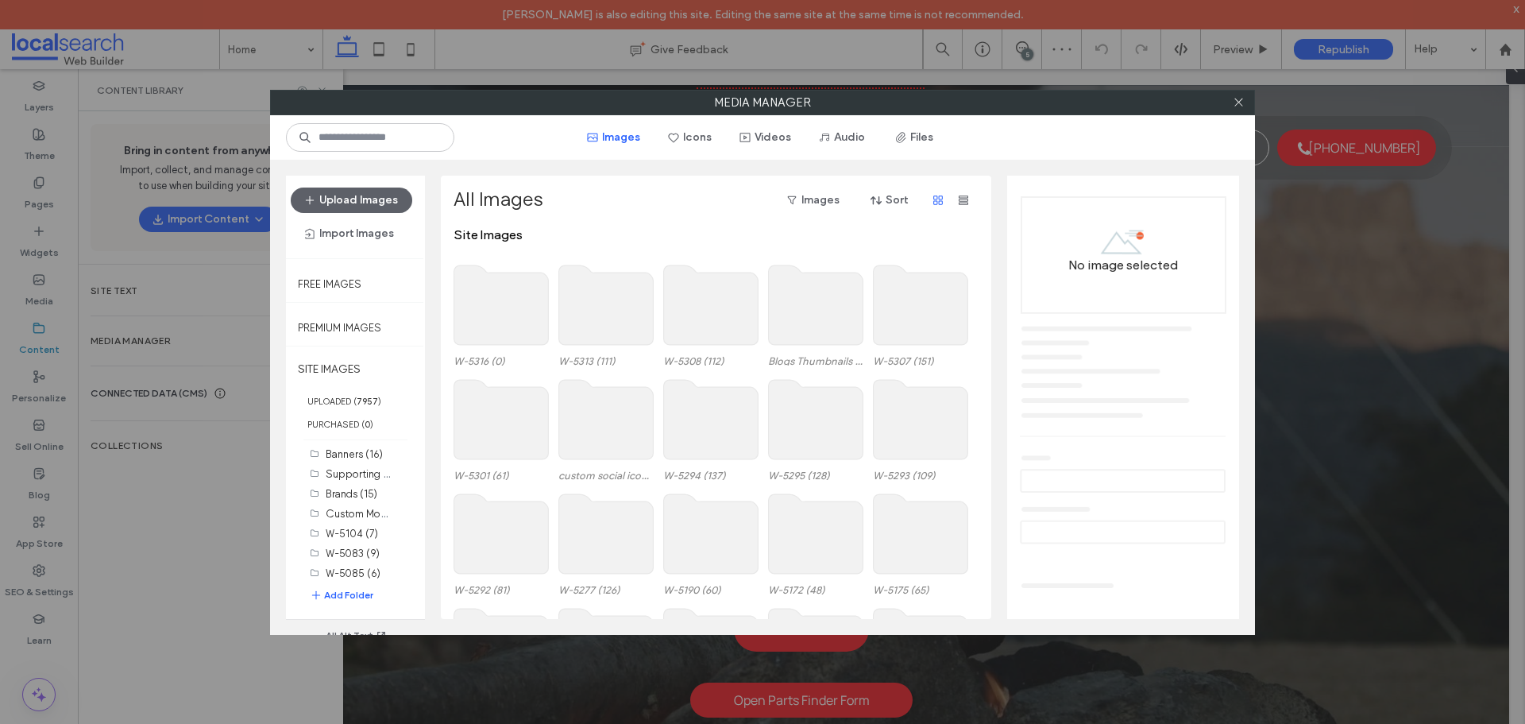
click at [504, 321] on use at bounding box center [501, 304] width 95 height 79
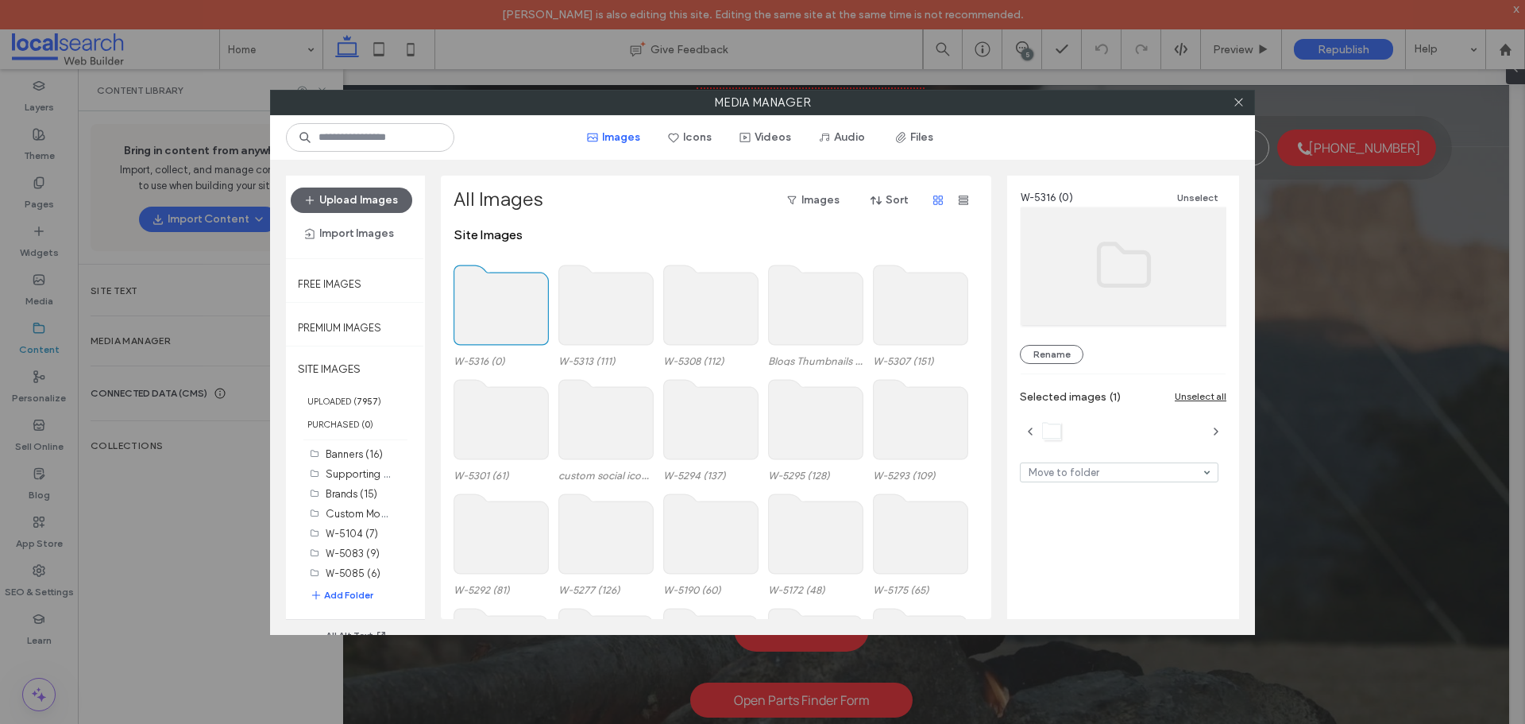
click at [504, 321] on use at bounding box center [501, 304] width 95 height 79
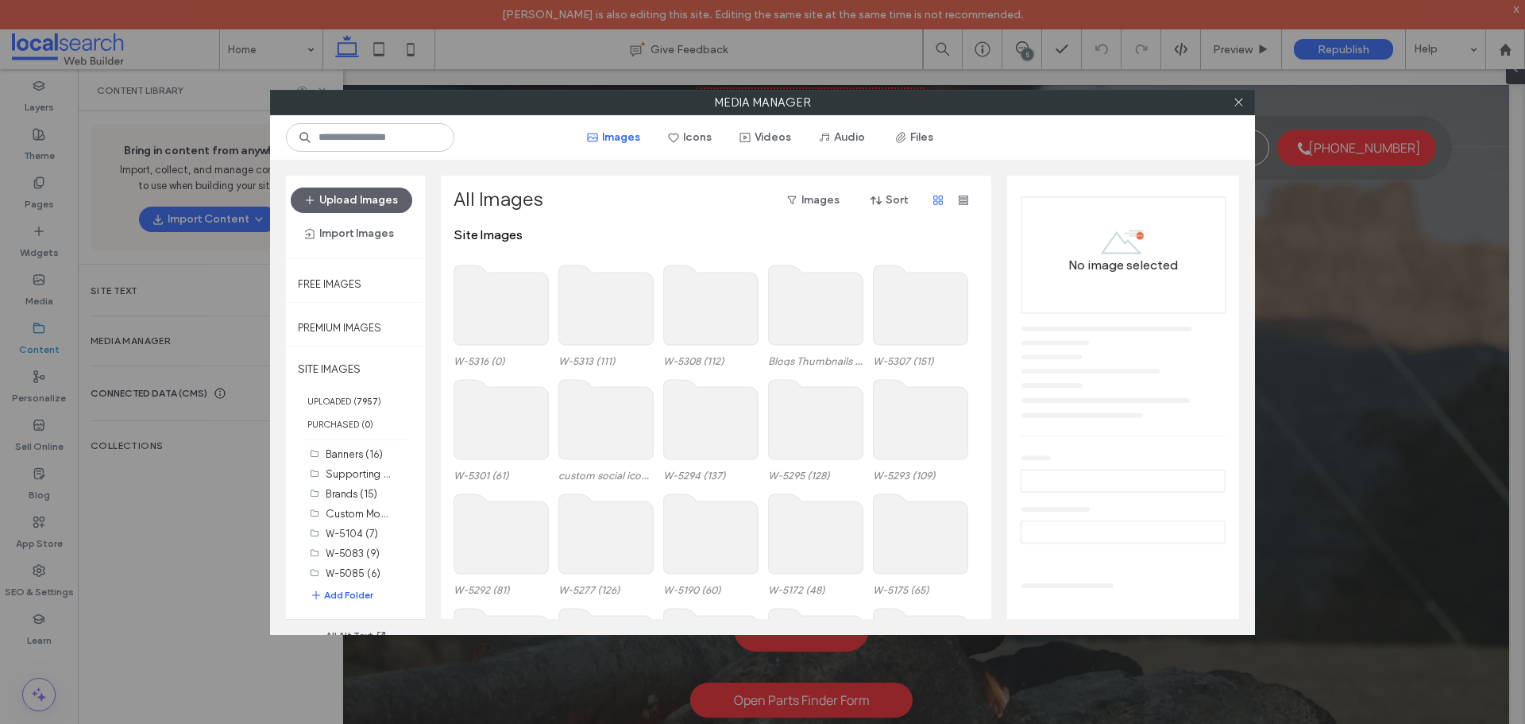
click at [504, 321] on use at bounding box center [501, 304] width 95 height 79
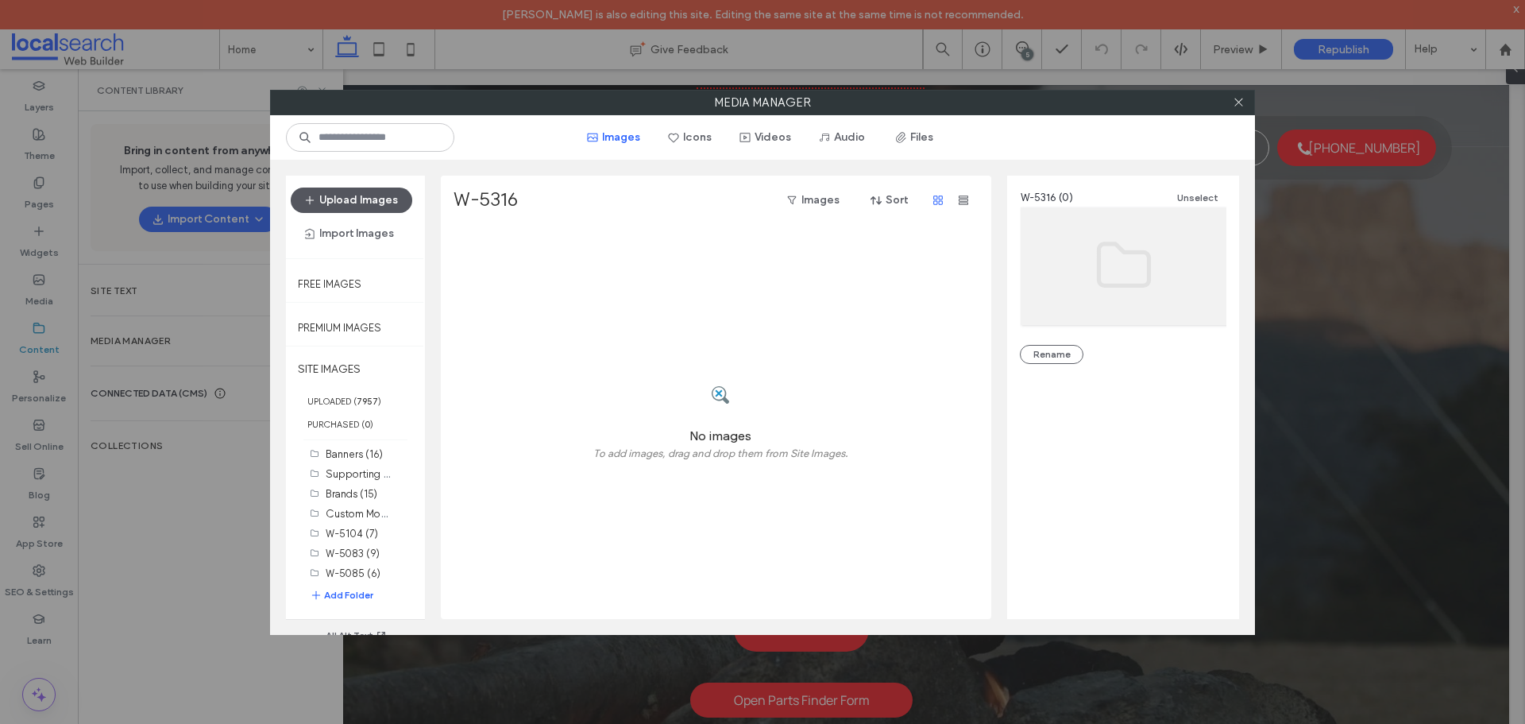
click at [386, 195] on button "Upload Images" at bounding box center [352, 199] width 122 height 25
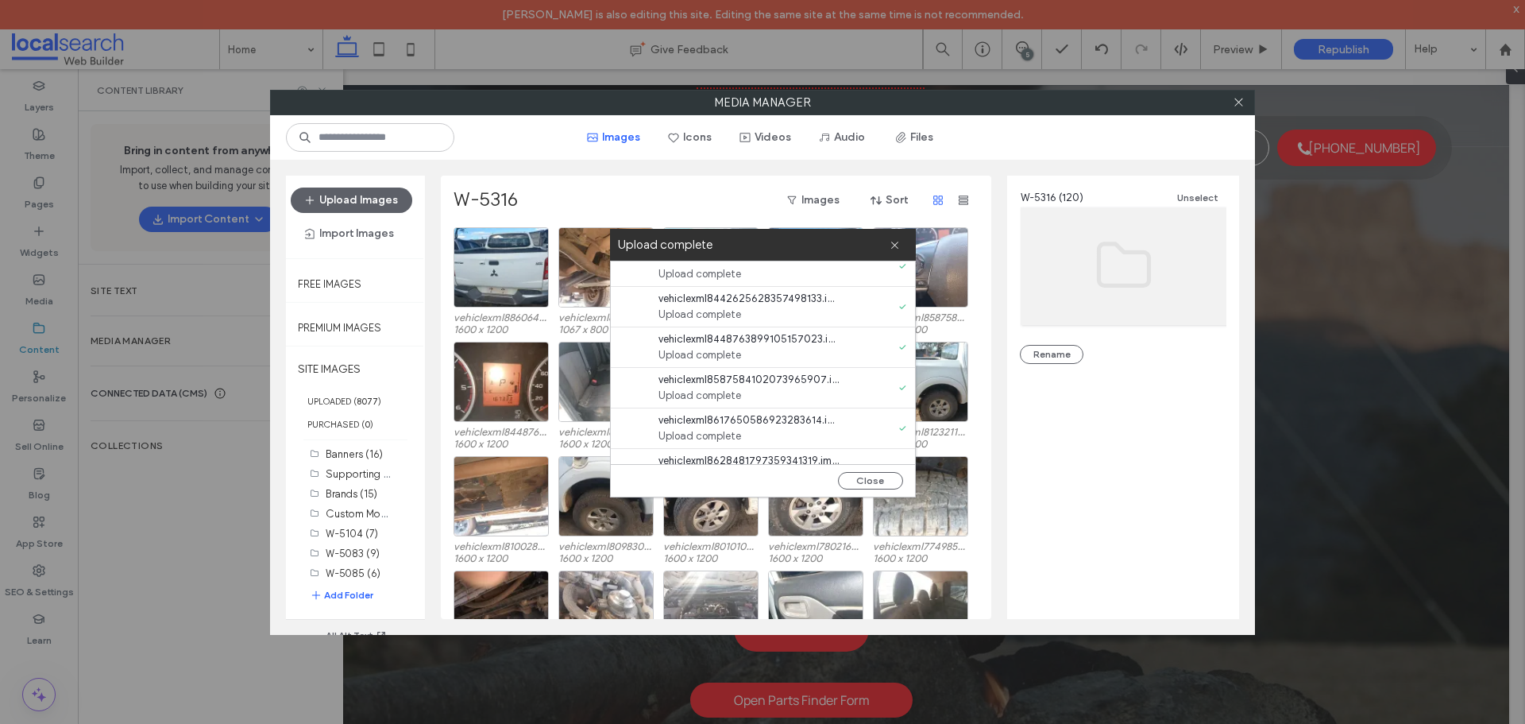
scroll to position [4658, 0]
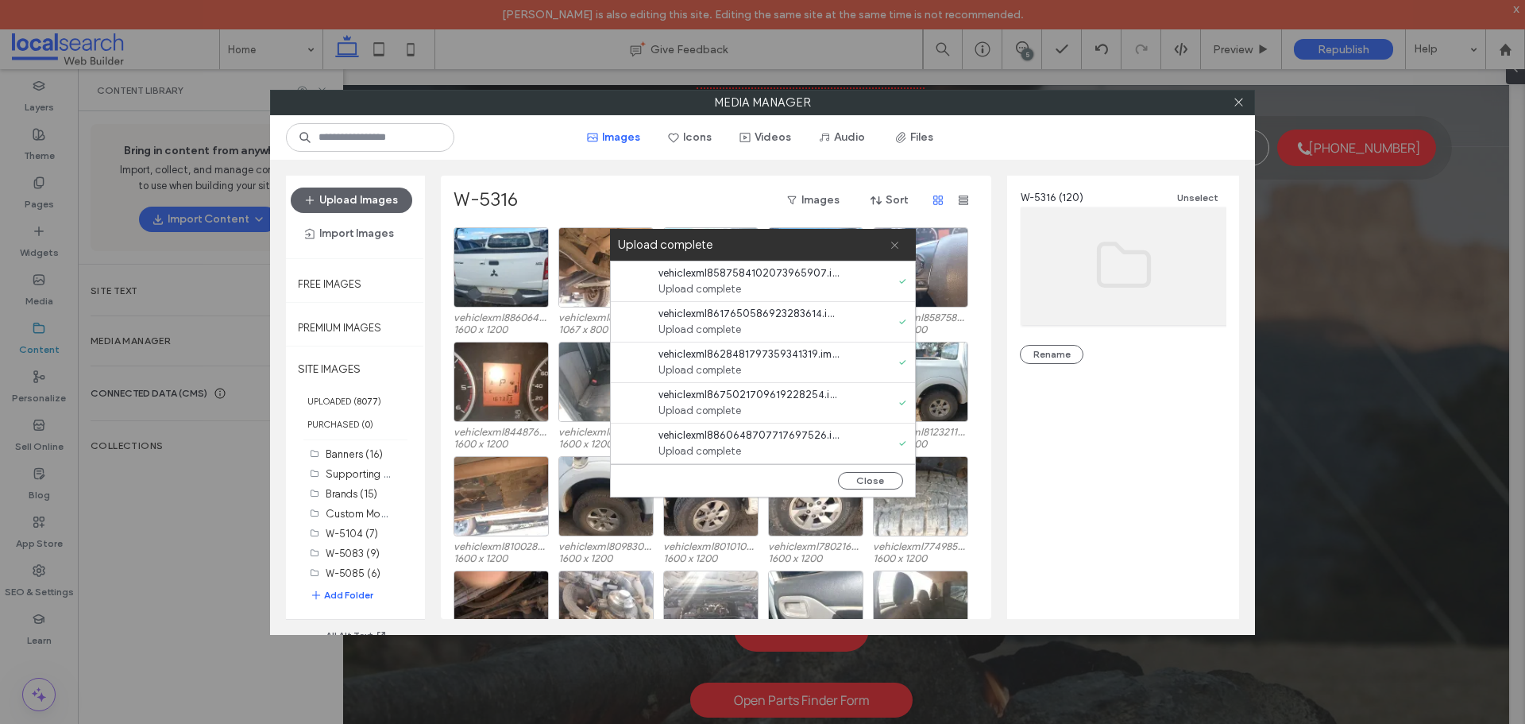
click at [895, 241] on icon at bounding box center [895, 245] width 10 height 10
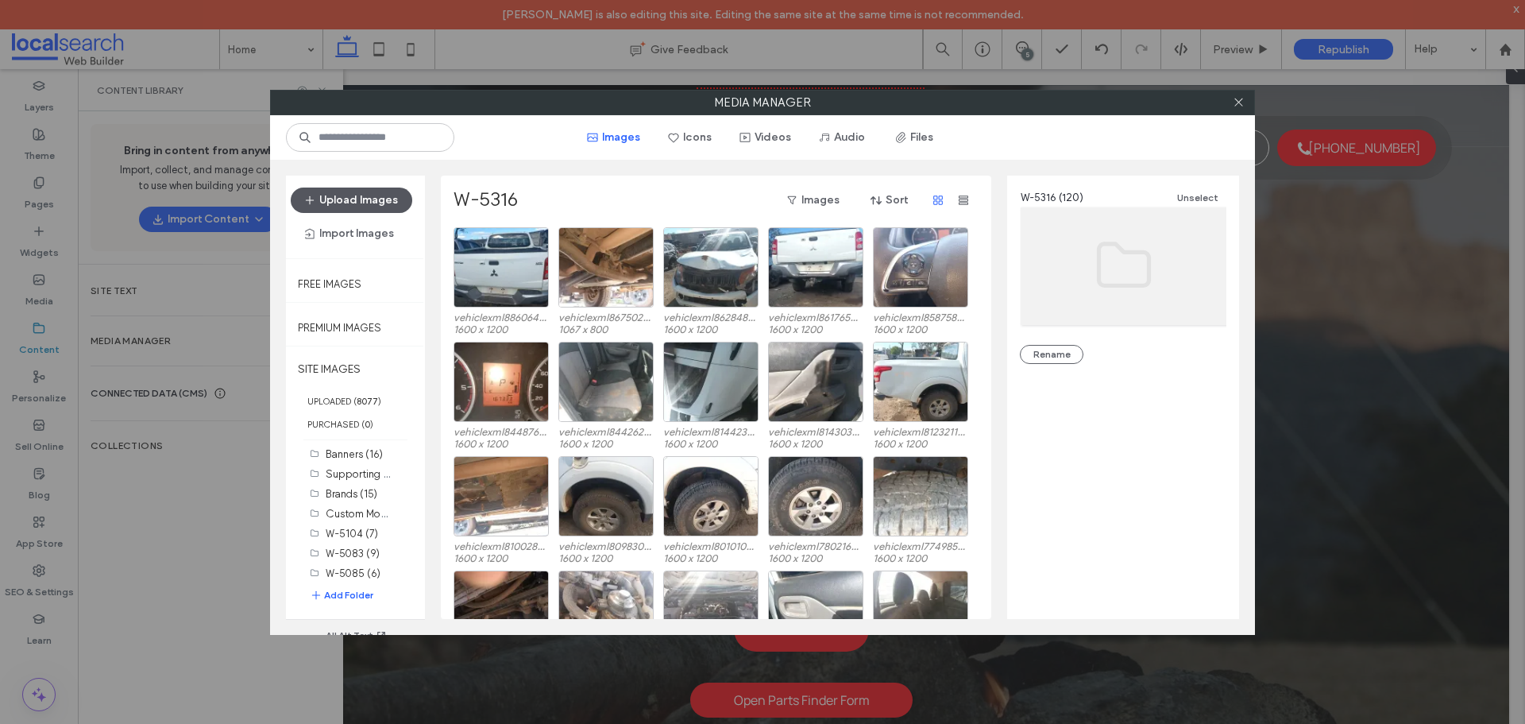
click at [370, 195] on button "Upload Images" at bounding box center [352, 199] width 122 height 25
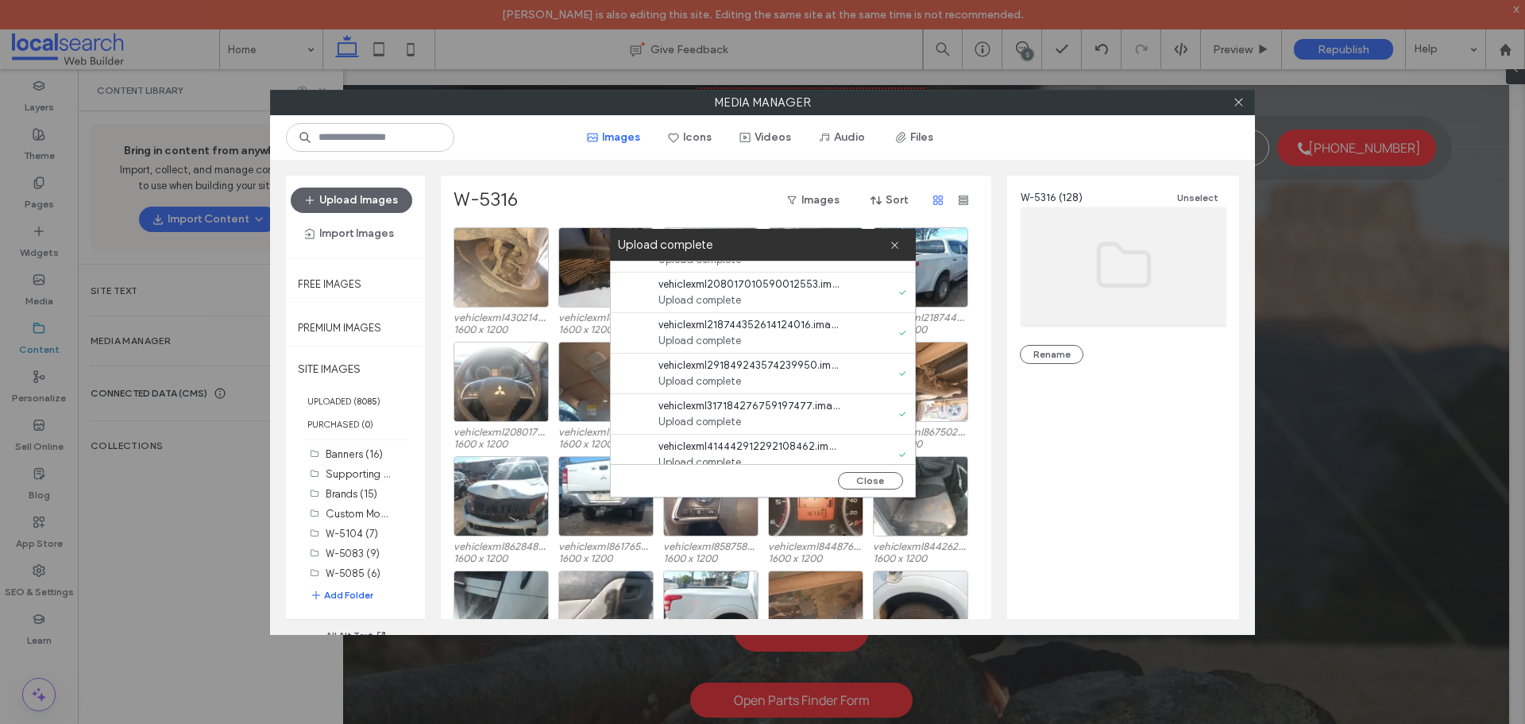
scroll to position [122, 0]
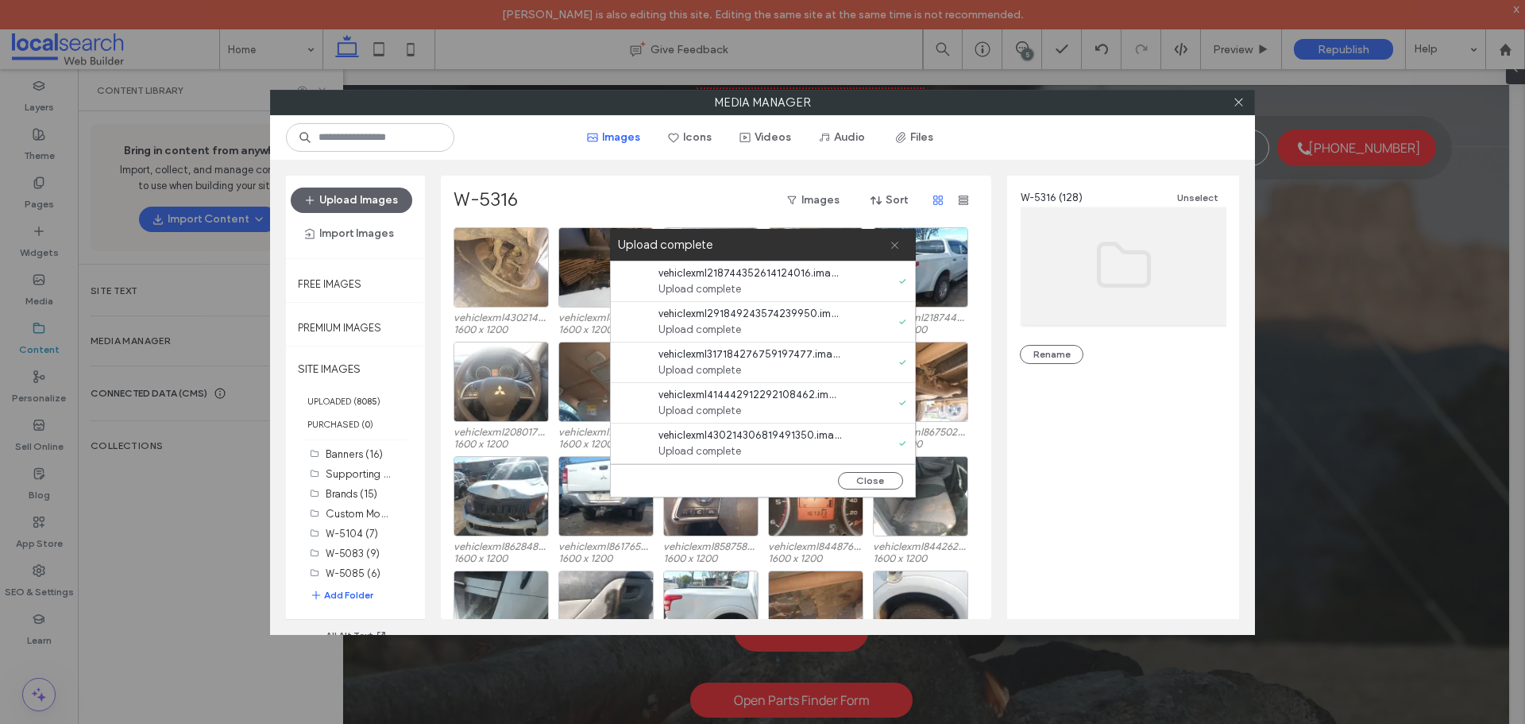
click at [894, 241] on icon at bounding box center [895, 245] width 10 height 10
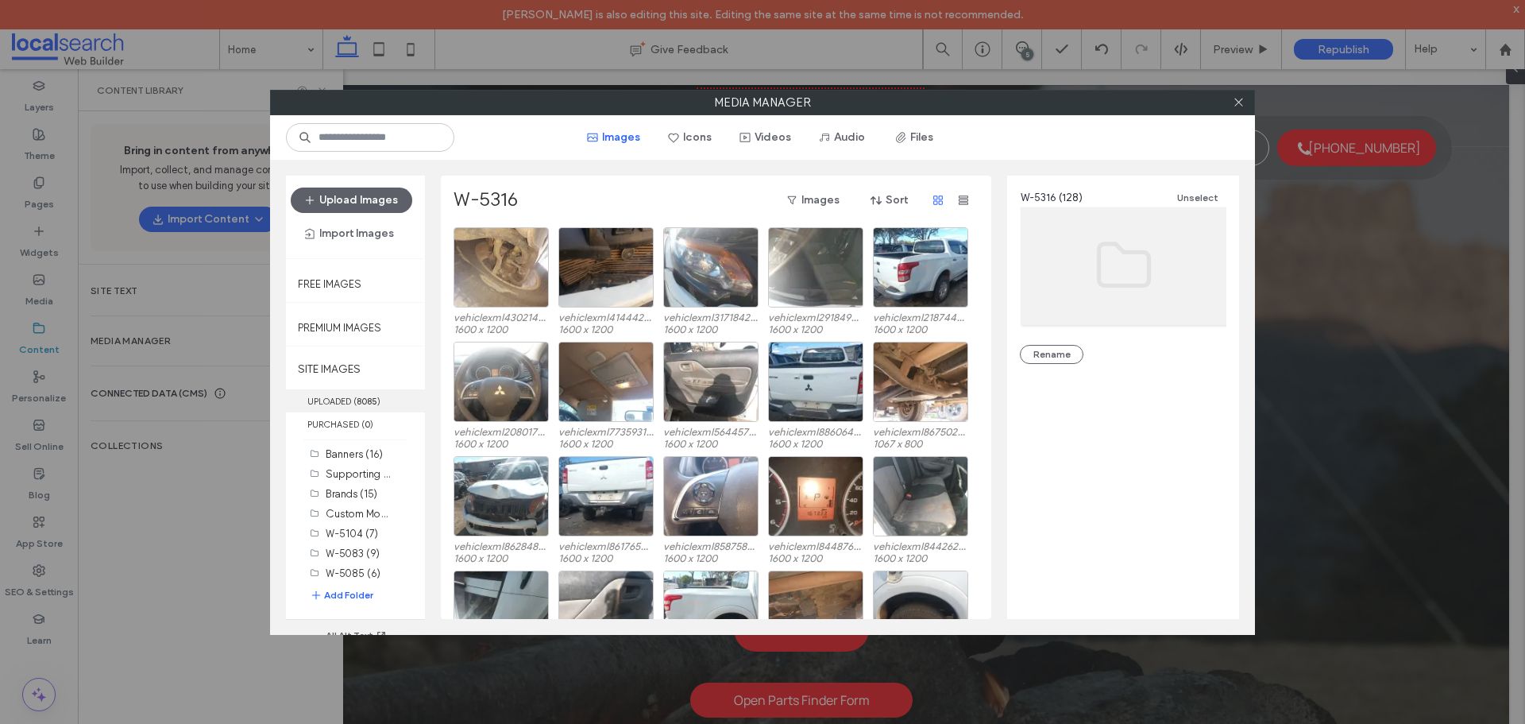
click at [342, 397] on label "UPLOADED ( 8085 )" at bounding box center [355, 400] width 139 height 23
